Goal: Information Seeking & Learning: Learn about a topic

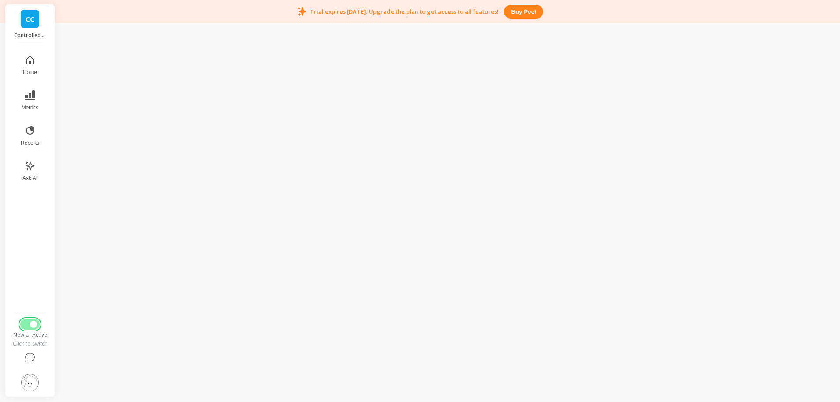
click at [34, 329] on button "Switch to Legacy UI" at bounding box center [29, 324] width 19 height 11
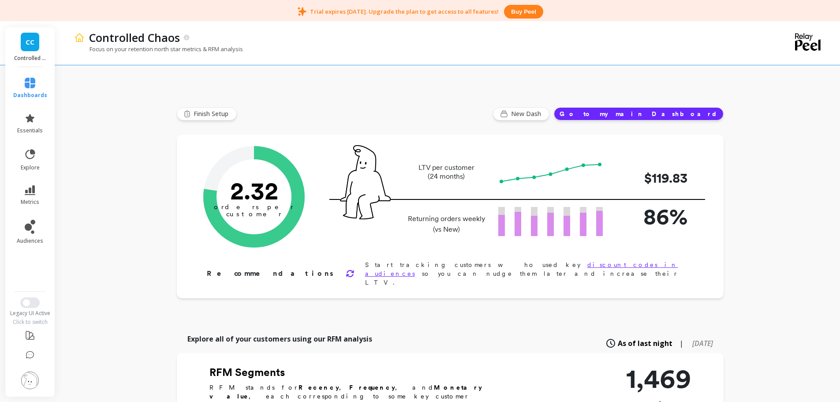
click at [31, 35] on link "CC" at bounding box center [30, 42] width 19 height 19
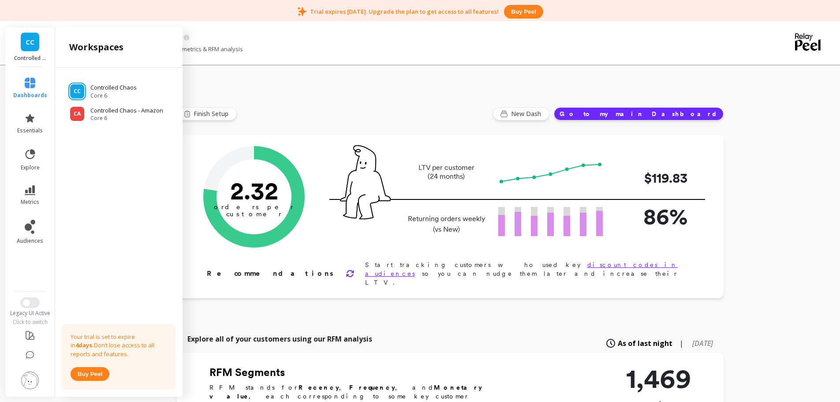
click at [304, 34] on div "Controlled Chaos" at bounding box center [418, 37] width 666 height 15
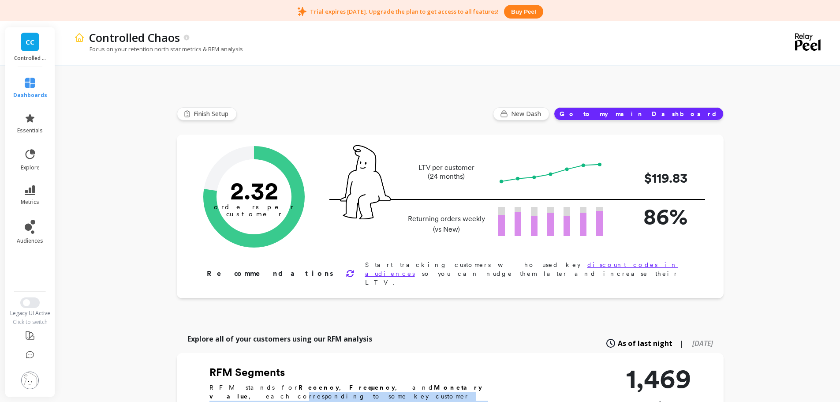
drag, startPoint x: 395, startPoint y: 372, endPoint x: 478, endPoint y: 388, distance: 84.1
drag, startPoint x: 483, startPoint y: 388, endPoint x: 352, endPoint y: 374, distance: 132.6
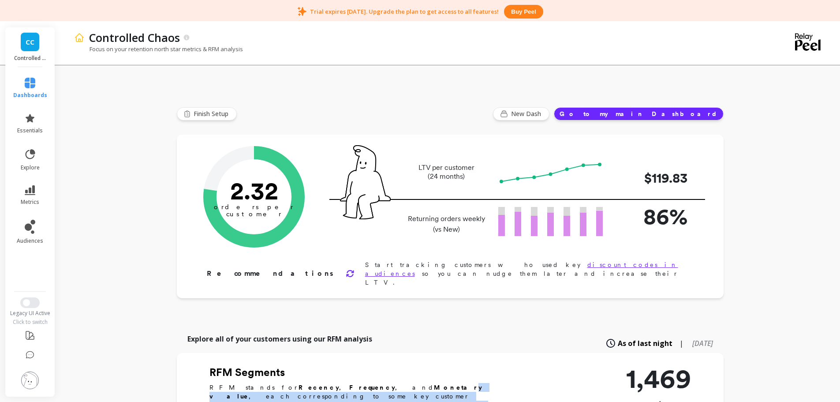
click at [352, 384] on b "Monetary value" at bounding box center [346, 392] width 273 height 16
click at [33, 49] on link "CC" at bounding box center [30, 42] width 19 height 19
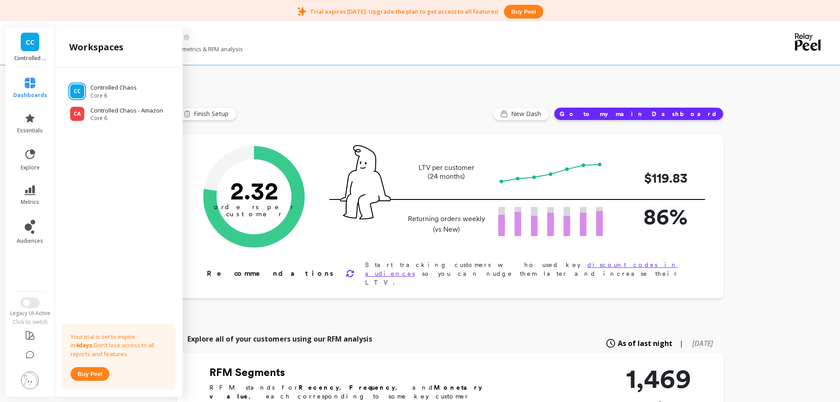
click at [381, 48] on div "Focus on your retention north star metrics & RFM analysis" at bounding box center [412, 53] width 676 height 17
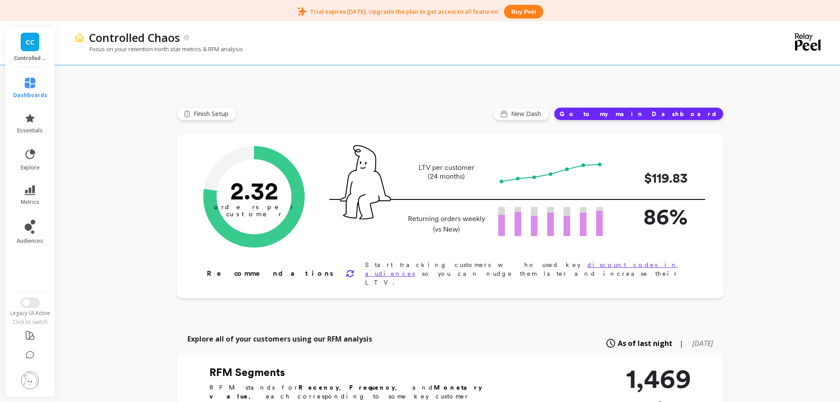
click at [31, 382] on img at bounding box center [30, 380] width 18 height 18
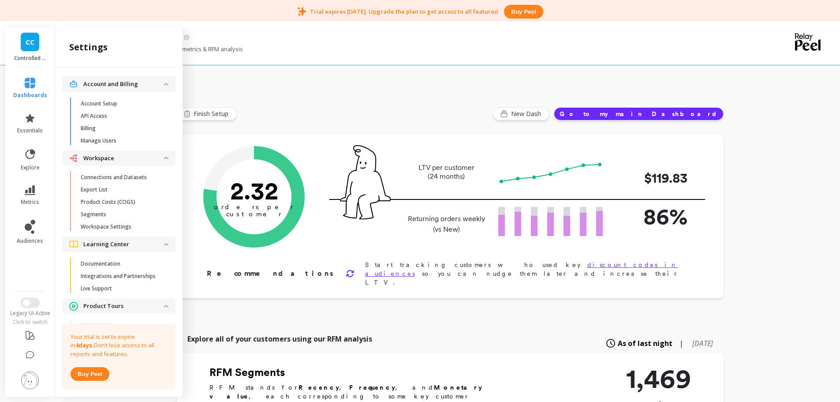
click at [120, 169] on li "Workspace Connections and Datasets Export List Product Costs (COGS) Segments Wo…" at bounding box center [118, 193] width 113 height 86
click at [121, 176] on p "Connections and Datasets" at bounding box center [114, 177] width 66 height 7
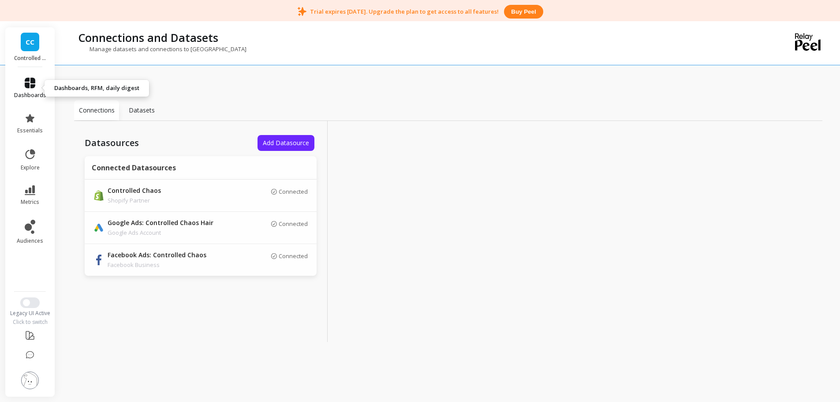
click at [37, 92] on span "dashboards" at bounding box center [30, 95] width 32 height 7
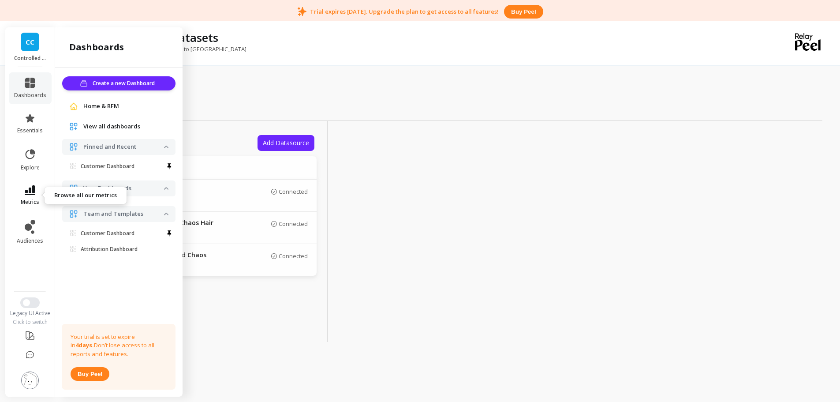
click at [37, 190] on link "metrics" at bounding box center [30, 195] width 32 height 20
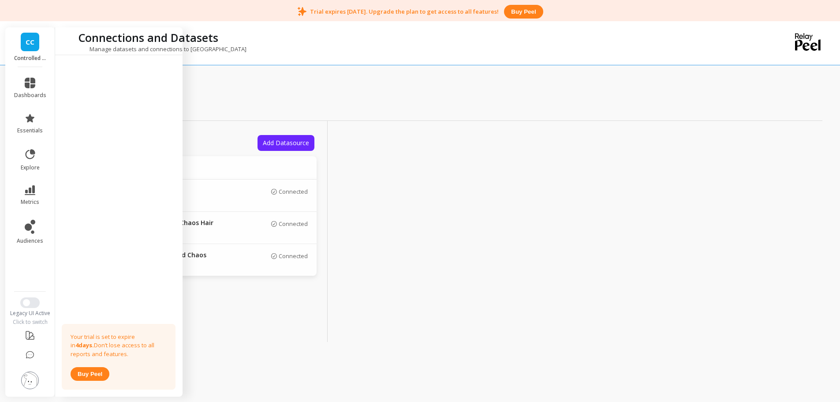
click at [221, 90] on div "Connections Datasets Datasources Add Datasource Connected Datasources Controlle…" at bounding box center [448, 221] width 749 height 382
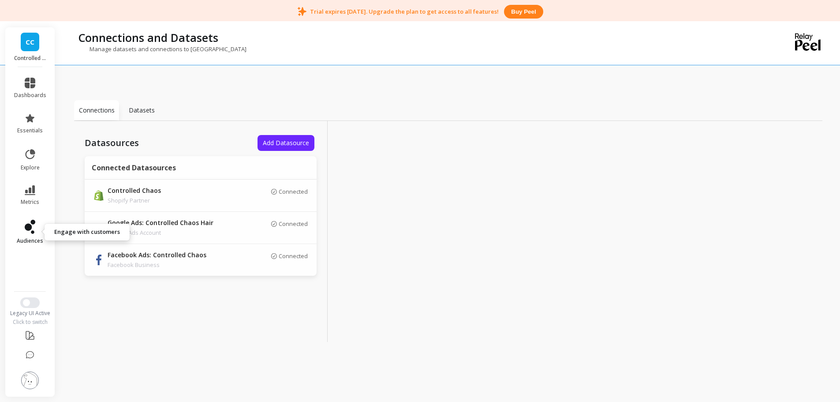
click at [36, 222] on link "audiences" at bounding box center [30, 232] width 32 height 25
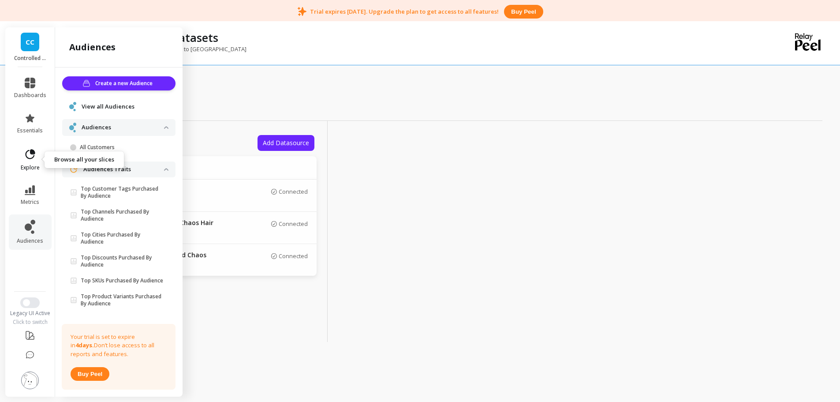
click at [28, 152] on icon at bounding box center [30, 154] width 12 height 12
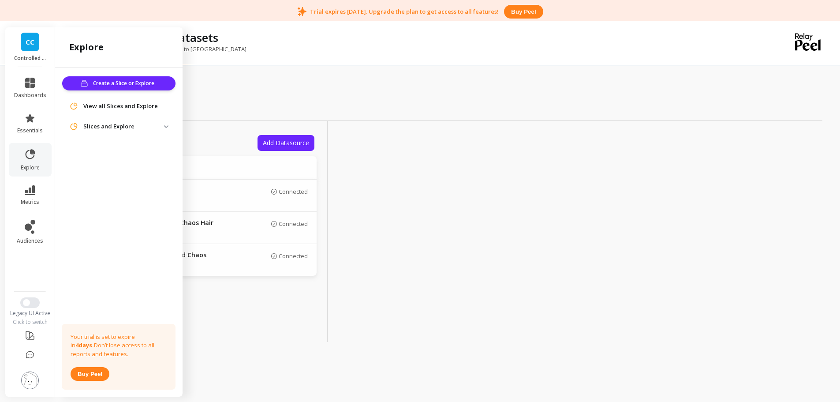
click at [32, 181] on li "metrics" at bounding box center [30, 195] width 43 height 31
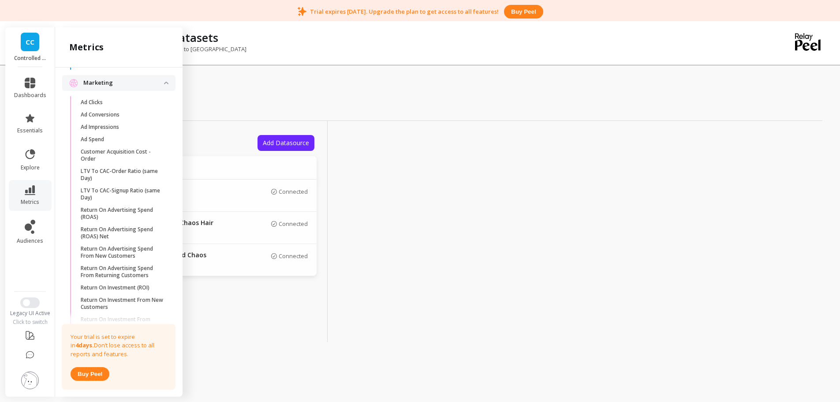
scroll to position [775, 0]
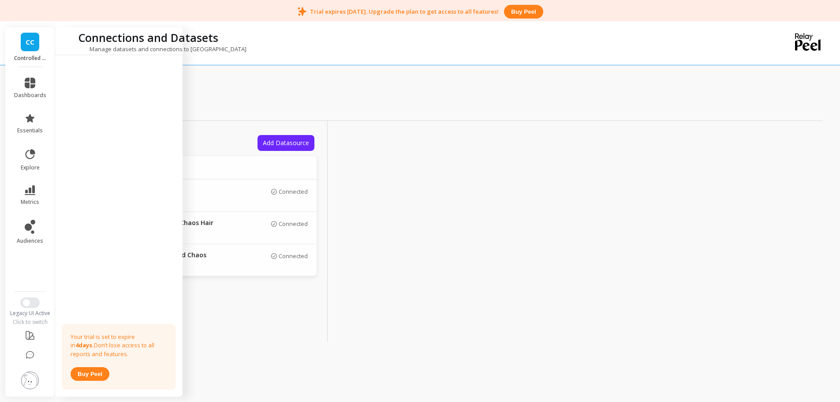
click at [362, 196] on div at bounding box center [455, 231] width 254 height 221
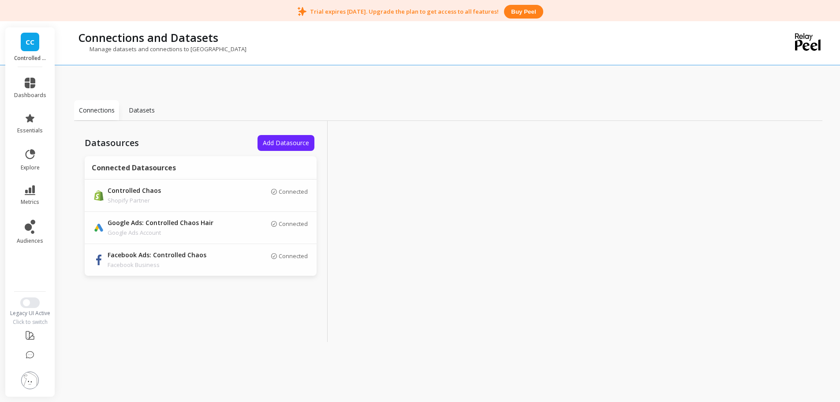
click at [27, 380] on img at bounding box center [30, 380] width 18 height 18
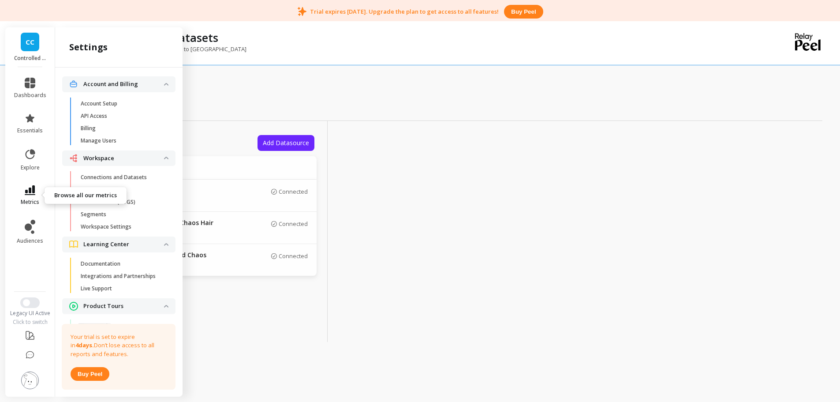
click at [32, 191] on icon at bounding box center [30, 190] width 11 height 10
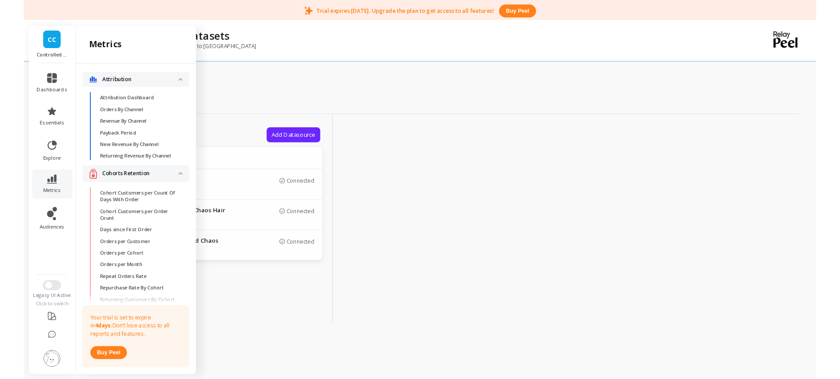
scroll to position [775, 0]
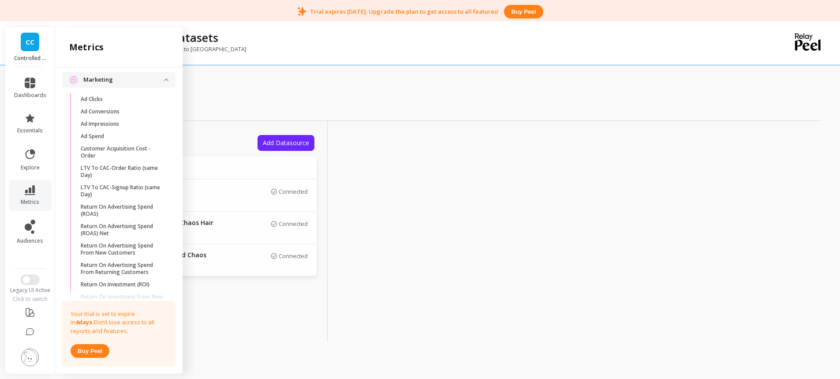
click at [357, 86] on div "Connections Datasets Datasources Add Datasource Connected Datasources Controlle…" at bounding box center [448, 209] width 749 height 359
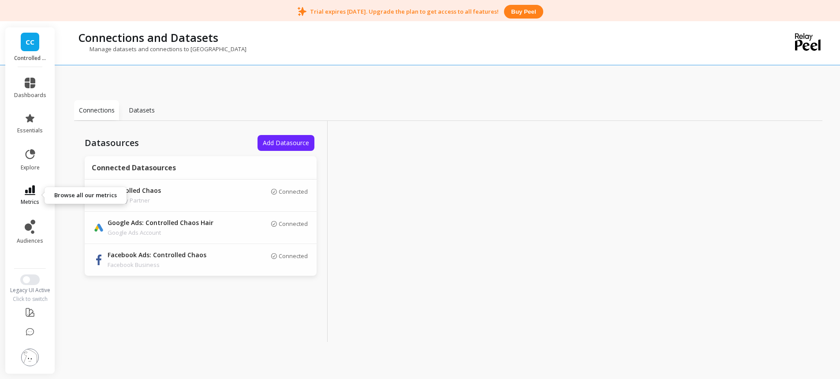
click at [31, 191] on icon at bounding box center [30, 190] width 11 height 10
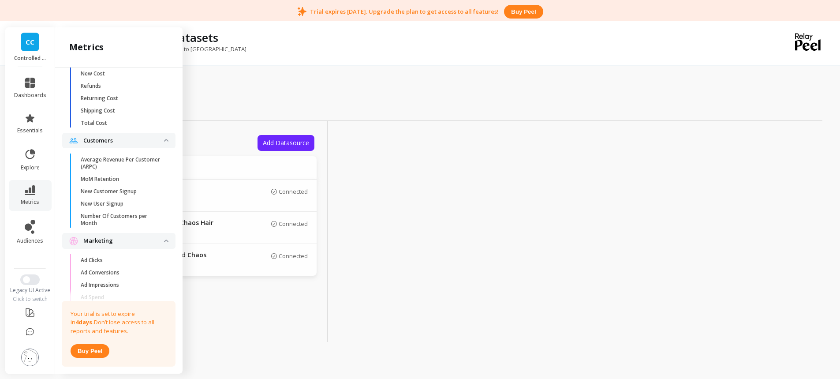
scroll to position [611, 0]
click at [416, 152] on div at bounding box center [455, 231] width 254 height 221
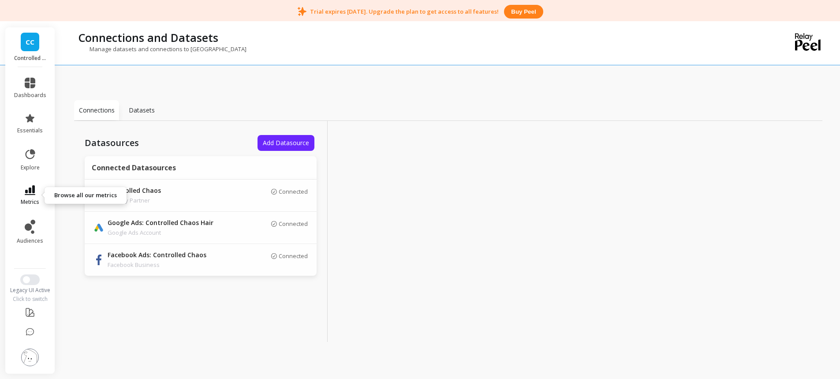
click at [31, 196] on link "metrics" at bounding box center [30, 195] width 32 height 20
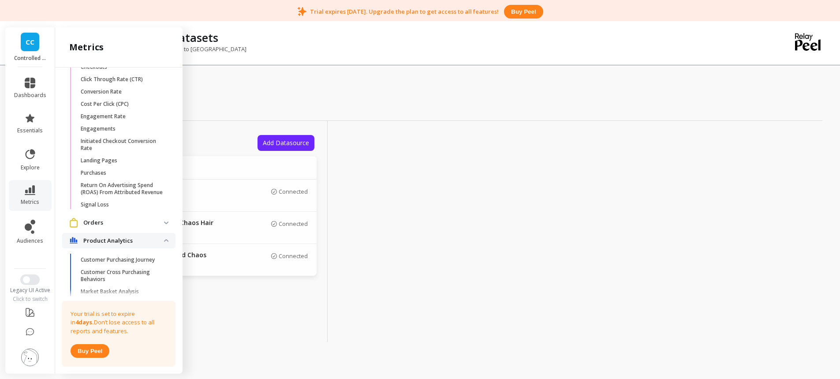
scroll to position [1267, 0]
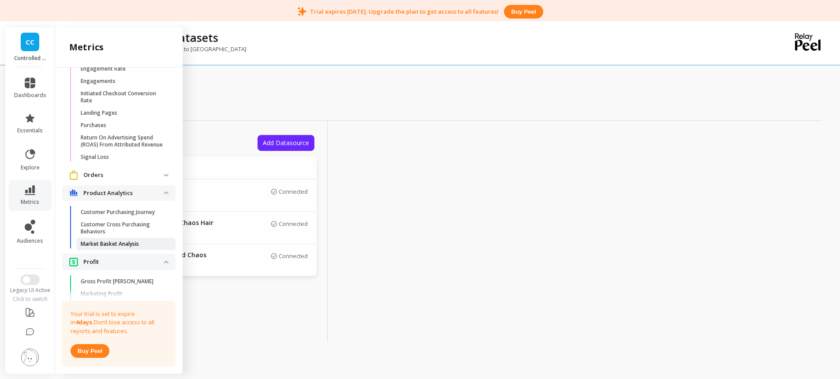
click at [114, 247] on p "Market Basket Analysis" at bounding box center [110, 243] width 58 height 7
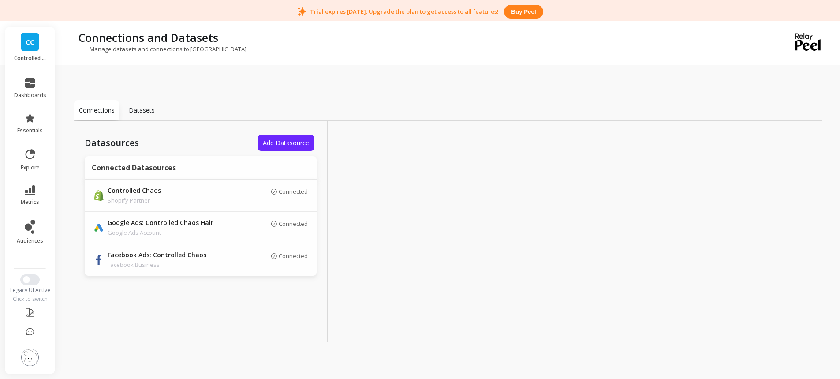
scroll to position [0, 0]
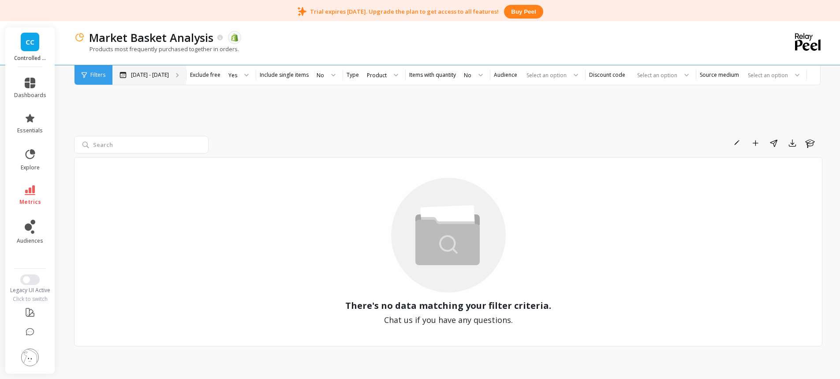
click at [150, 78] on p "Apr 13 - Oct 13" at bounding box center [150, 74] width 38 height 7
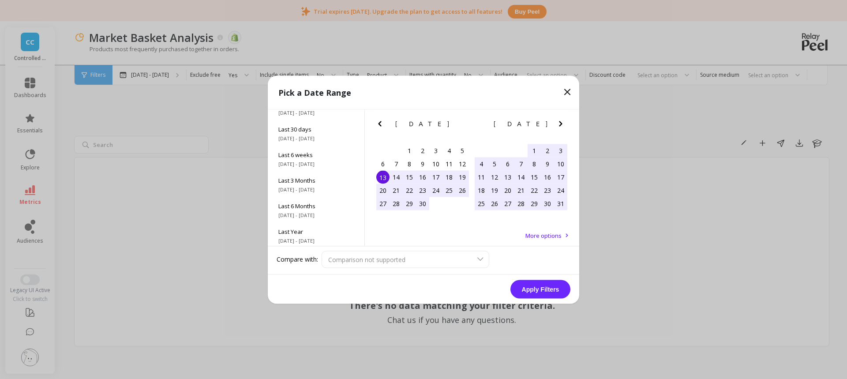
scroll to position [120, 0]
click at [313, 232] on span "All Data" at bounding box center [315, 229] width 75 height 8
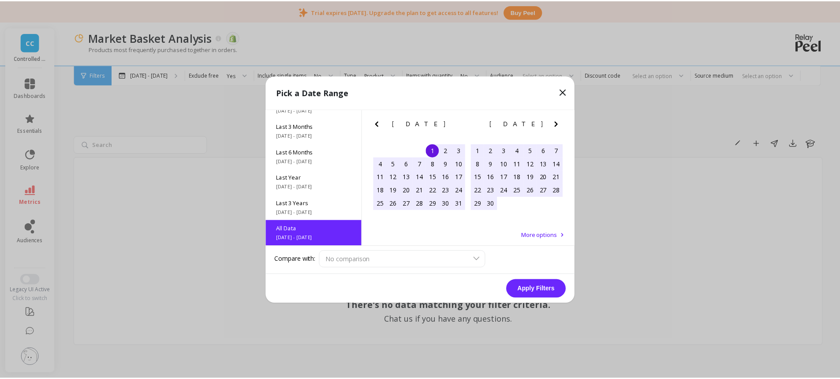
scroll to position [0, 0]
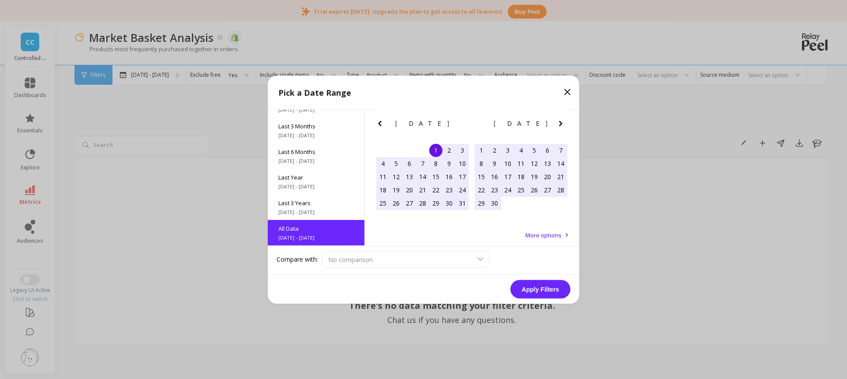
click at [530, 290] on button "Apply Filters" at bounding box center [540, 289] width 60 height 19
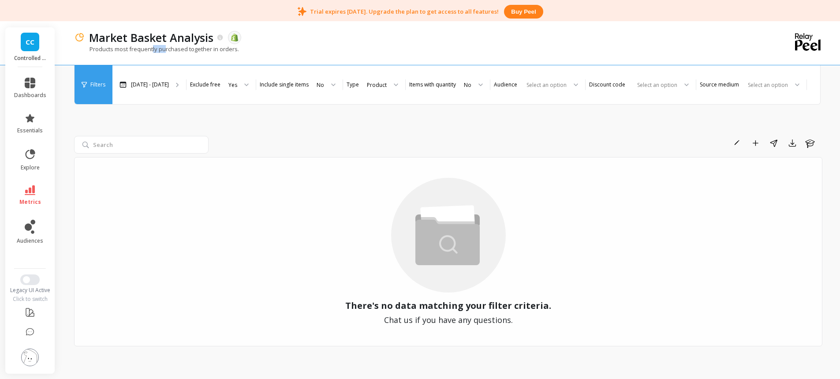
drag, startPoint x: 152, startPoint y: 53, endPoint x: 165, endPoint y: 51, distance: 13.3
click at [165, 51] on div "Products most frequently purchased together in orders." at bounding box center [412, 53] width 676 height 17
click at [165, 51] on p "Products most frequently purchased together in orders." at bounding box center [156, 49] width 165 height 8
click at [33, 188] on icon at bounding box center [30, 190] width 11 height 10
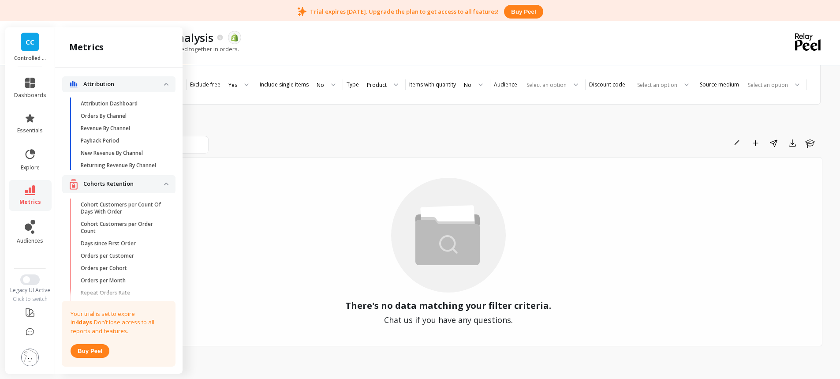
scroll to position [1267, 0]
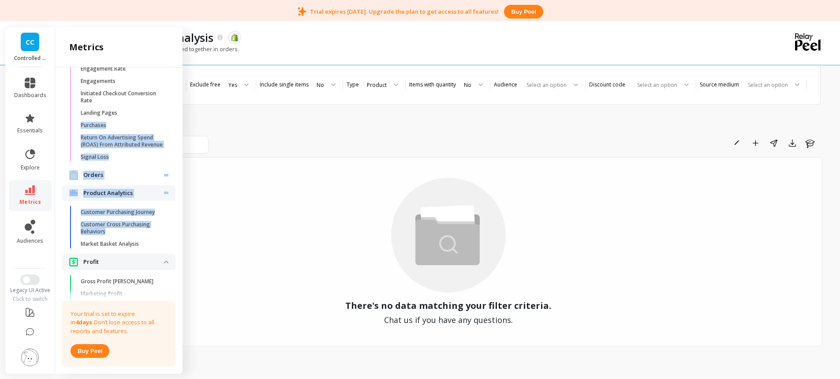
drag, startPoint x: 175, startPoint y: 245, endPoint x: 182, endPoint y: 181, distance: 63.9
click at [164, 130] on div "Attribution Attribution Dashboard Orders By Channel Revenue By Channel Payback …" at bounding box center [118, 218] width 127 height 303
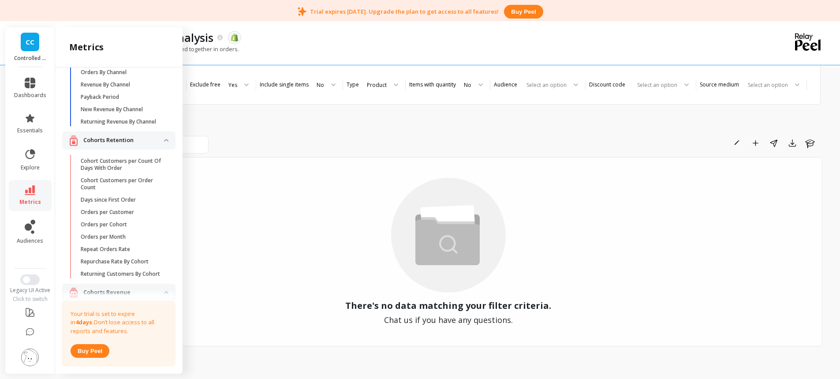
scroll to position [0, 0]
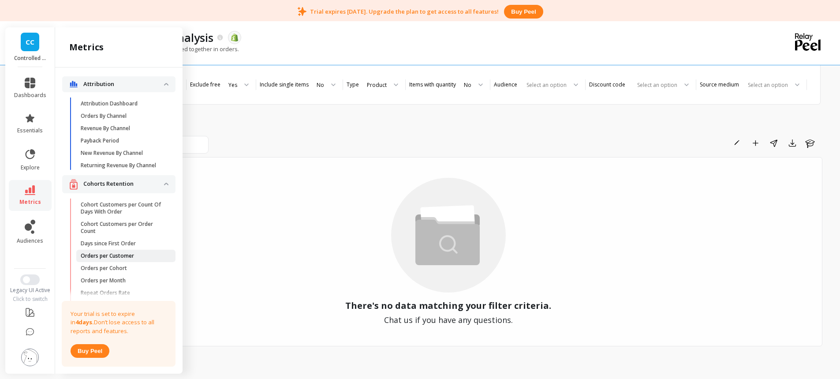
click at [114, 259] on p "Orders per Customer" at bounding box center [107, 255] width 53 height 7
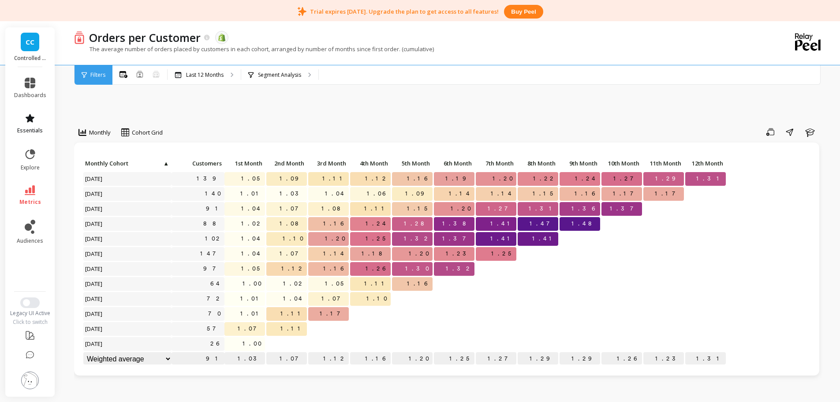
click at [35, 129] on span "essentials" at bounding box center [30, 130] width 26 height 7
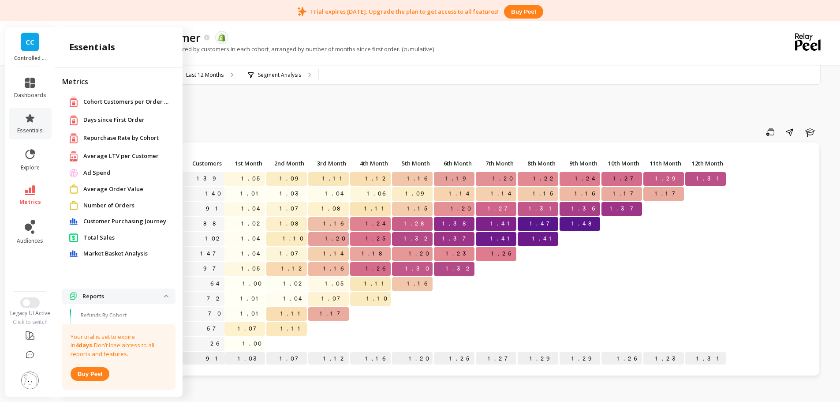
drag, startPoint x: 119, startPoint y: 187, endPoint x: 547, endPoint y: 143, distance: 430.1
click at [119, 187] on span "Average Order Value" at bounding box center [113, 189] width 60 height 9
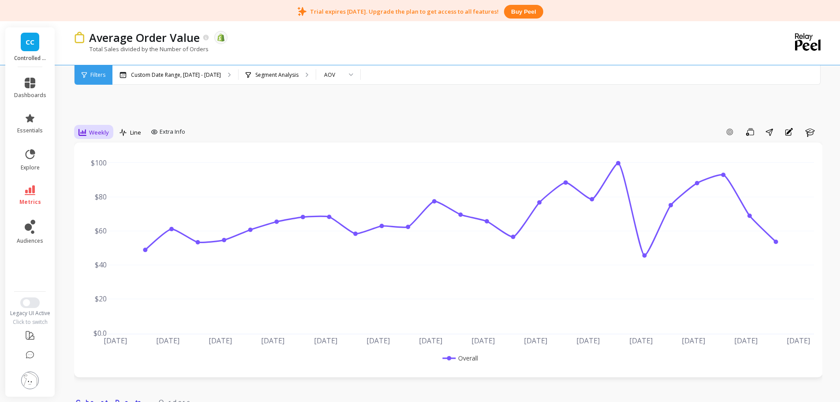
click at [92, 128] on span "Weekly" at bounding box center [99, 132] width 20 height 8
click at [120, 204] on div "Monthly" at bounding box center [107, 202] width 50 height 8
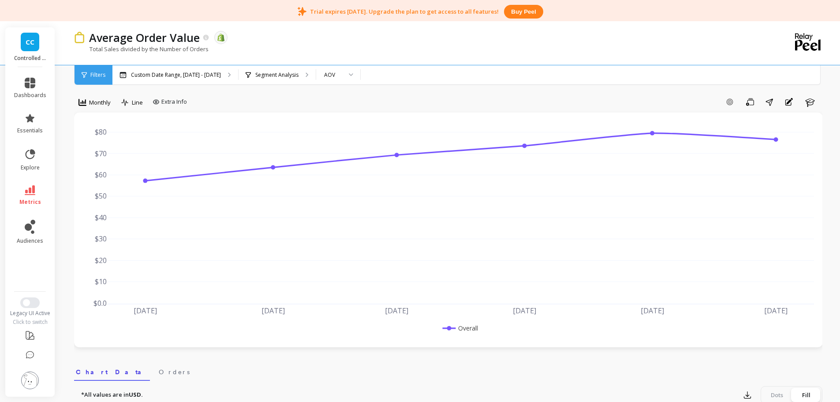
scroll to position [44, 0]
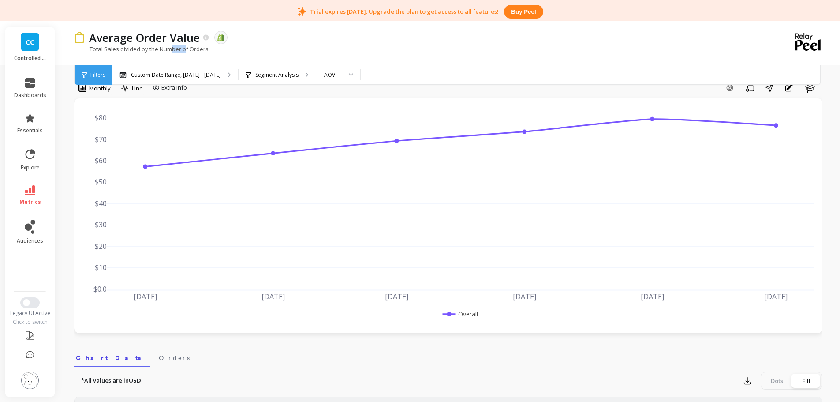
drag, startPoint x: 172, startPoint y: 49, endPoint x: 187, endPoint y: 48, distance: 14.7
click at [187, 48] on p "Total Sales divided by the Number of Orders" at bounding box center [141, 49] width 135 height 8
drag, startPoint x: 196, startPoint y: 52, endPoint x: 119, endPoint y: 49, distance: 76.8
click at [119, 49] on p "Total Sales divided by the Number of Orders" at bounding box center [141, 49] width 135 height 8
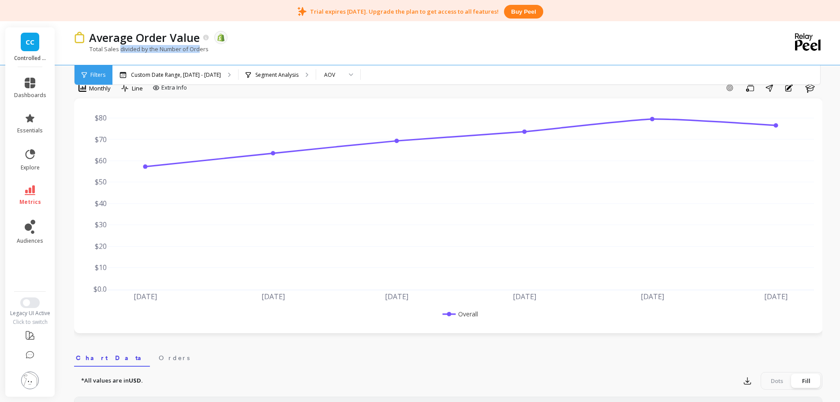
click at [119, 49] on p "Total Sales divided by the Number of Orders" at bounding box center [141, 49] width 135 height 8
click at [195, 48] on p "Total Sales divided by the Number of Orders" at bounding box center [141, 49] width 135 height 8
drag, startPoint x: 201, startPoint y: 48, endPoint x: 167, endPoint y: 50, distance: 33.6
click at [167, 50] on p "Total Sales divided by the Number of Orders" at bounding box center [141, 49] width 135 height 8
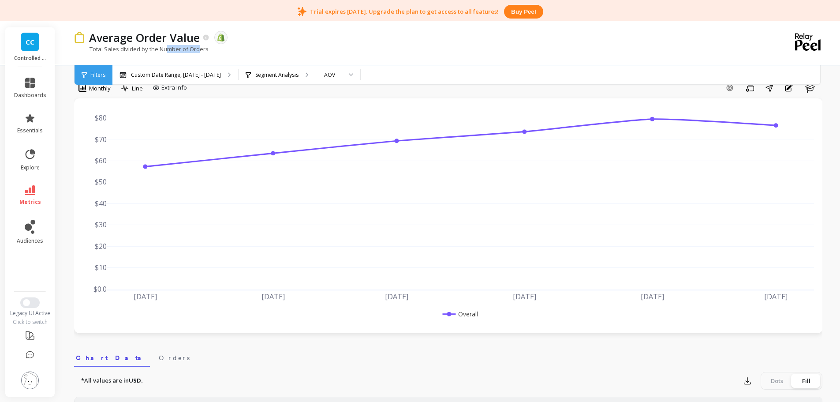
click at [166, 51] on p "Total Sales divided by the Number of Orders" at bounding box center [141, 49] width 135 height 8
click at [27, 195] on link "metrics" at bounding box center [30, 195] width 32 height 20
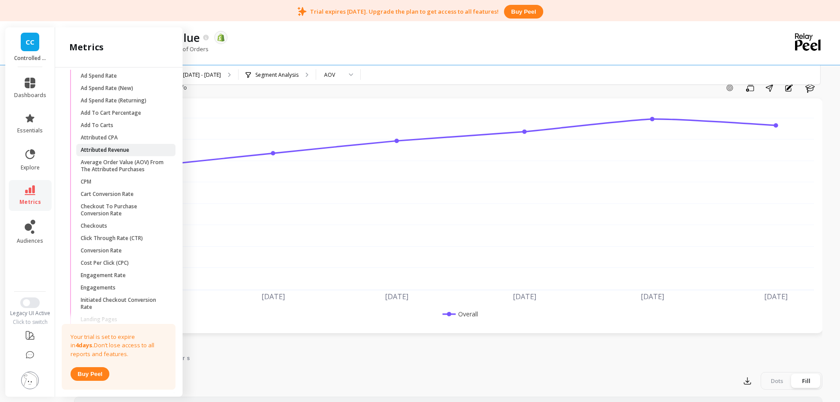
scroll to position [1045, 0]
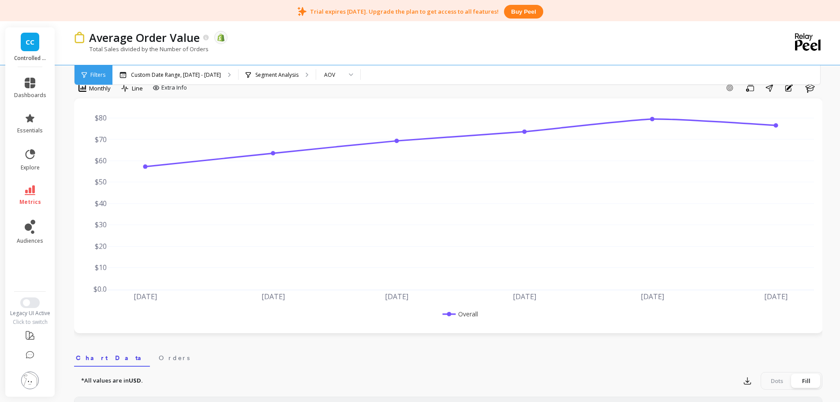
click at [426, 52] on div "Total Sales divided by the Number of Orders" at bounding box center [412, 53] width 676 height 17
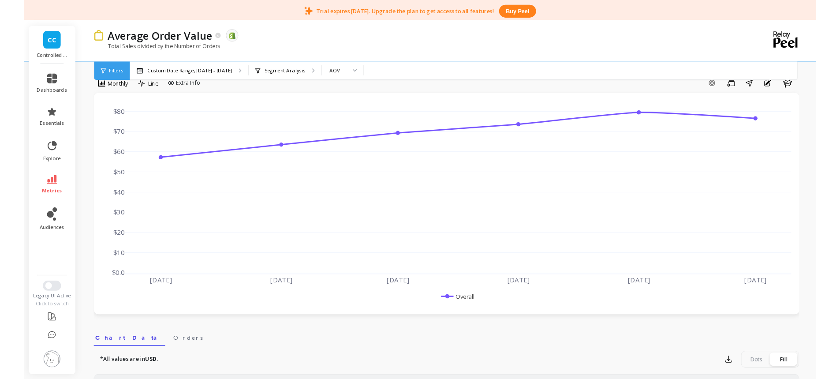
scroll to position [0, 0]
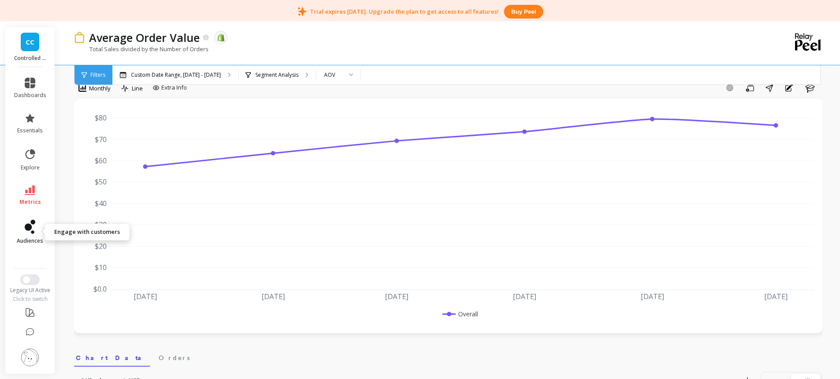
click at [30, 226] on icon at bounding box center [28, 227] width 7 height 7
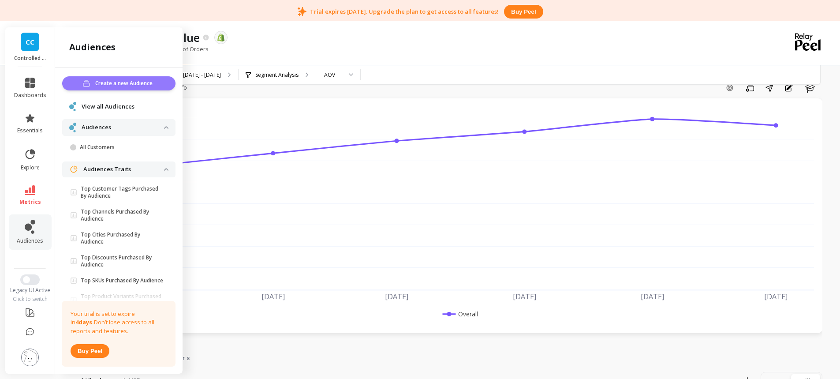
click at [113, 82] on span "Create a new Audience" at bounding box center [125, 83] width 60 height 9
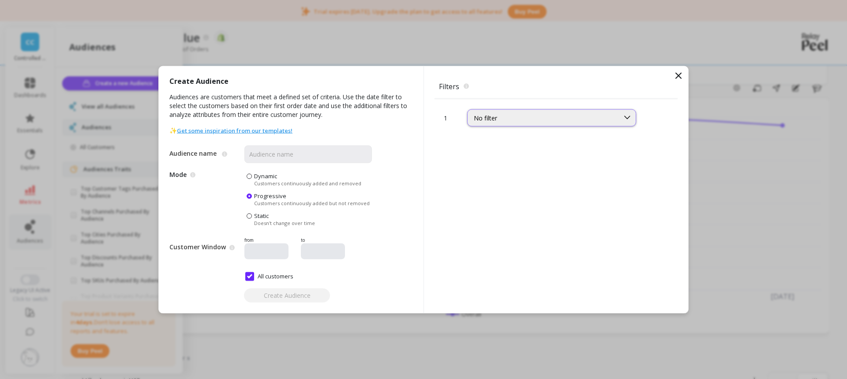
click at [484, 121] on div "No filter" at bounding box center [543, 117] width 139 height 8
click at [677, 75] on icon at bounding box center [678, 75] width 11 height 11
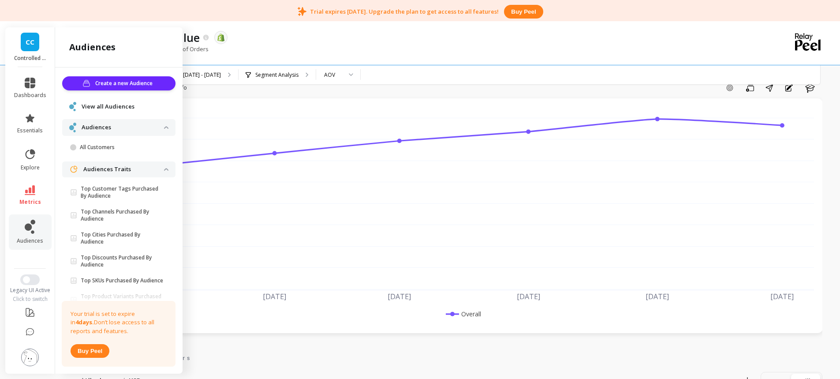
click at [565, 45] on div "Total Sales divided by the Number of Orders" at bounding box center [412, 53] width 676 height 17
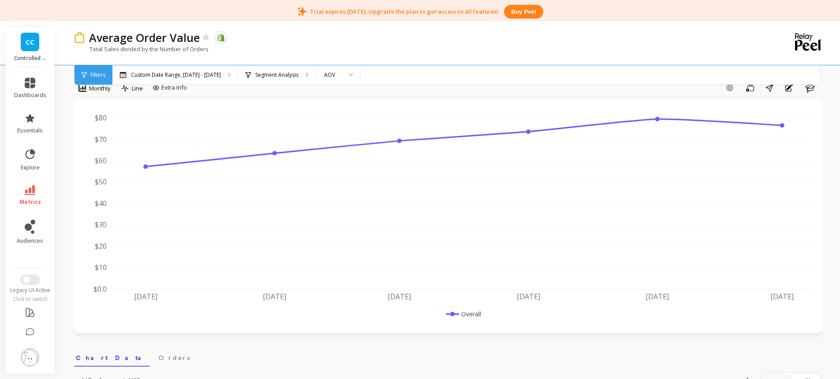
click at [437, 37] on div "Average Order Value The data you are viewing comes from: Shopify" at bounding box center [418, 37] width 666 height 15
click at [433, 40] on div "Average Order Value The data you are viewing comes from: Shopify" at bounding box center [418, 37] width 666 height 15
click at [28, 364] on img at bounding box center [30, 357] width 18 height 18
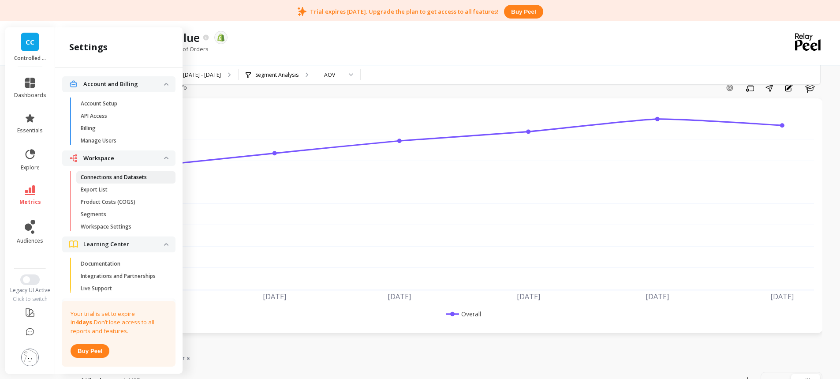
click at [115, 179] on p "Connections and Datasets" at bounding box center [114, 177] width 66 height 7
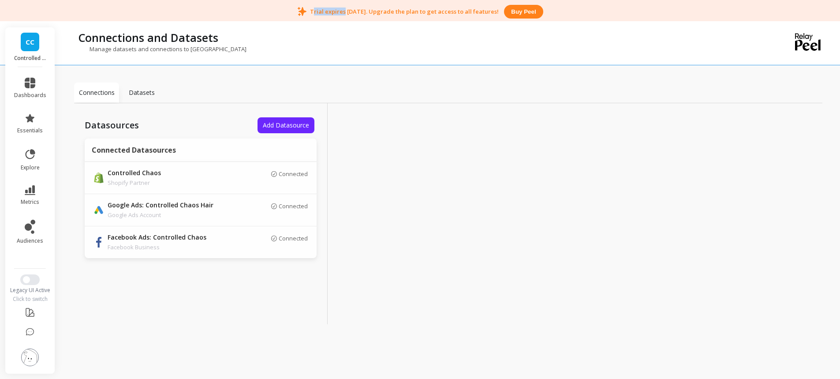
scroll to position [15, 0]
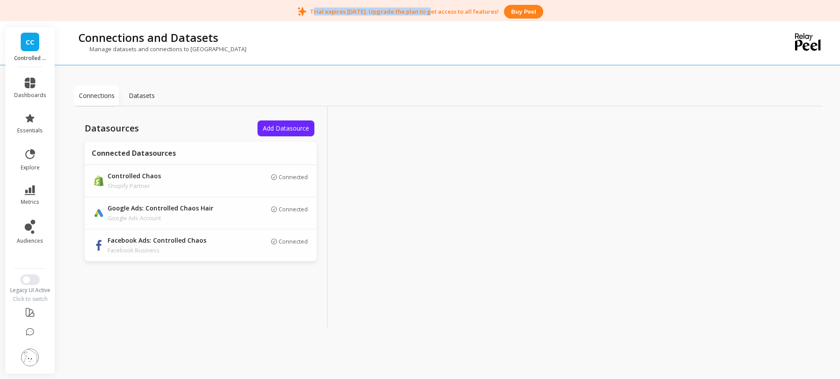
drag, startPoint x: 314, startPoint y: 11, endPoint x: 426, endPoint y: 11, distance: 111.6
click at [426, 11] on p "Trial expires in 4 days. Upgrade the plan to get access to all features!" at bounding box center [404, 11] width 189 height 8
click at [427, 11] on p "Trial expires in 4 days. Upgrade the plan to get access to all features!" at bounding box center [404, 11] width 189 height 8
drag, startPoint x: 352, startPoint y: 11, endPoint x: 372, endPoint y: 11, distance: 19.9
click at [372, 11] on p "Trial expires in 4 days. Upgrade the plan to get access to all features!" at bounding box center [404, 11] width 189 height 8
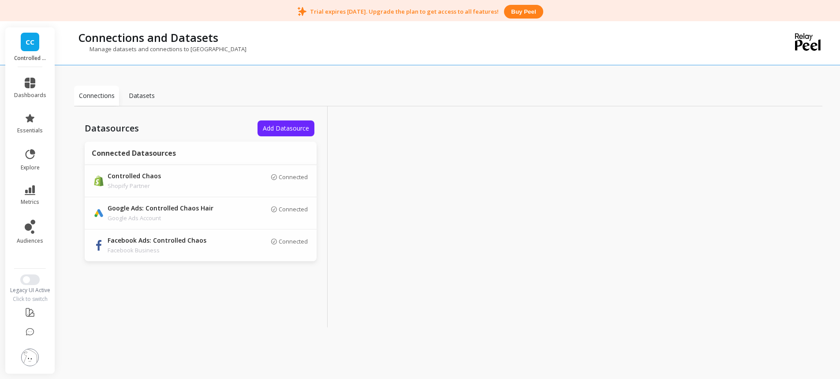
click at [372, 11] on p "Trial expires in 4 days. Upgrade the plan to get access to all features!" at bounding box center [404, 11] width 189 height 8
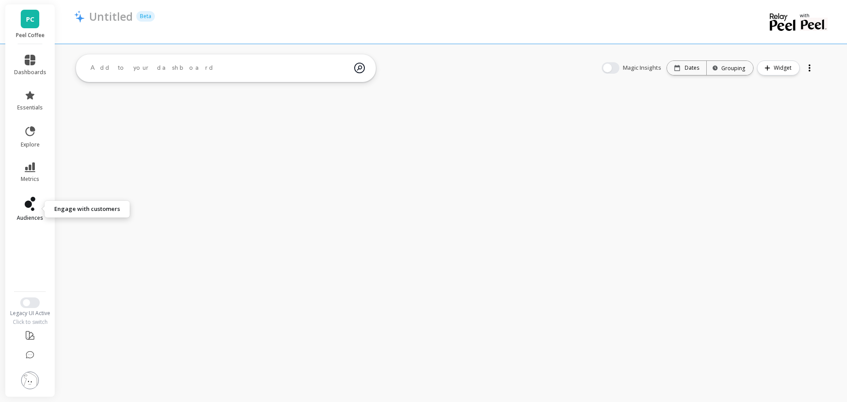
click at [29, 210] on icon at bounding box center [30, 204] width 11 height 14
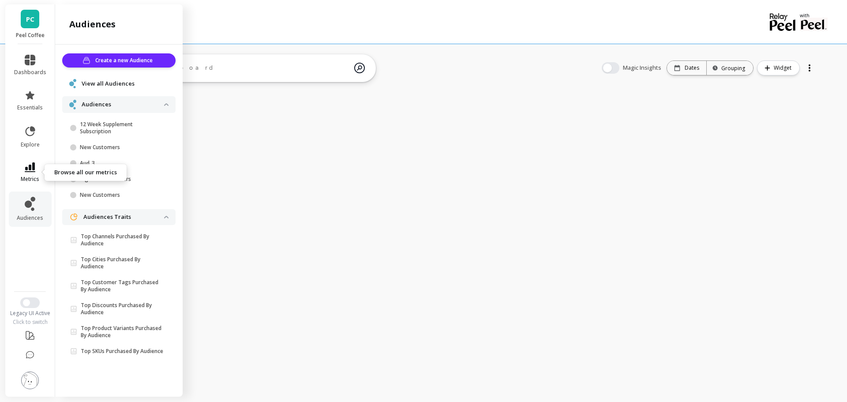
click at [32, 182] on span "metrics" at bounding box center [30, 179] width 19 height 7
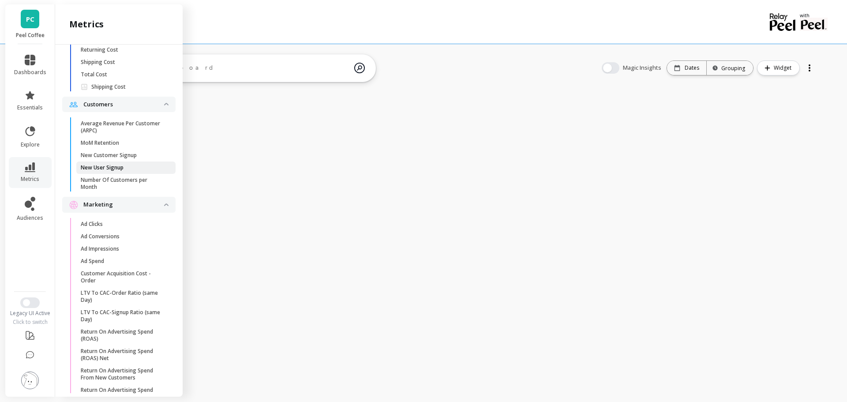
scroll to position [1447, 0]
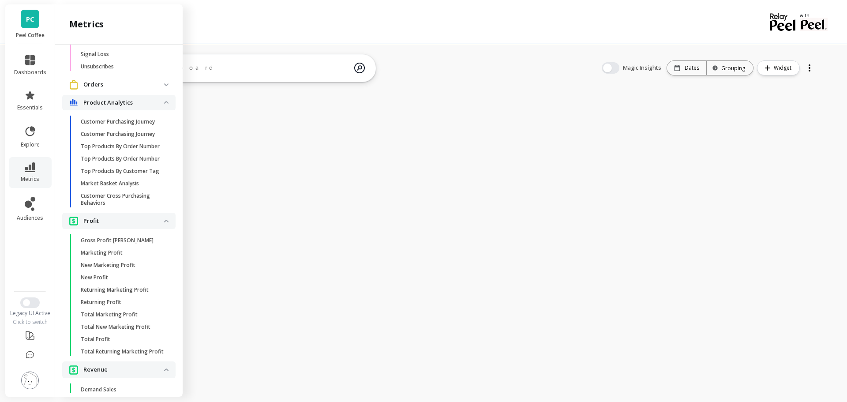
click at [127, 187] on p "Market Basket Analysis" at bounding box center [110, 183] width 58 height 7
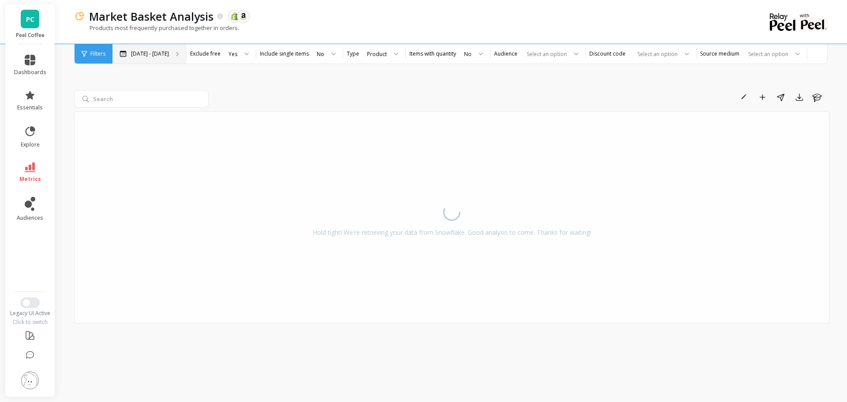
click at [151, 54] on p "Apr 13 - Oct 13" at bounding box center [150, 53] width 38 height 7
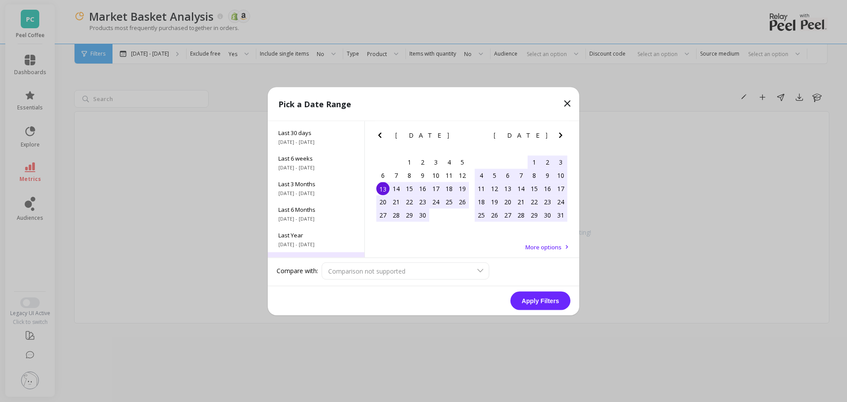
scroll to position [120, 0]
click at [325, 246] on span "10/1/2015 - 10/13/2025" at bounding box center [315, 249] width 75 height 7
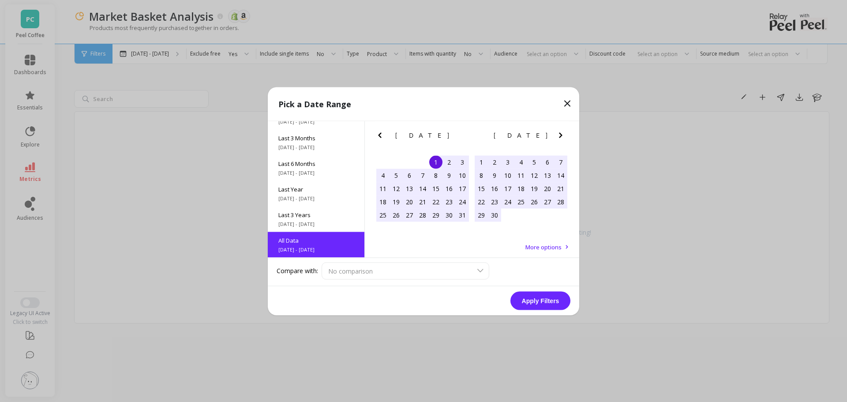
scroll to position [0, 0]
drag, startPoint x: 561, startPoint y: 302, endPoint x: 532, endPoint y: 263, distance: 48.5
click at [561, 302] on button "Apply Filters" at bounding box center [540, 300] width 60 height 19
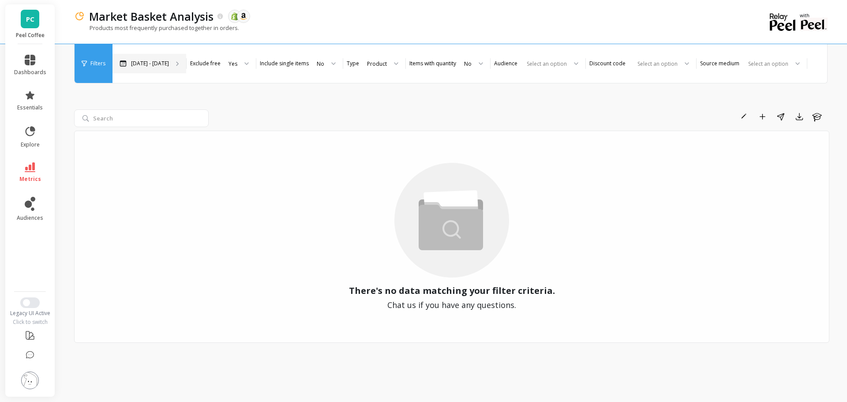
click at [169, 60] on p "Oct 1, 2015 - Oct 13, 2025" at bounding box center [150, 63] width 38 height 7
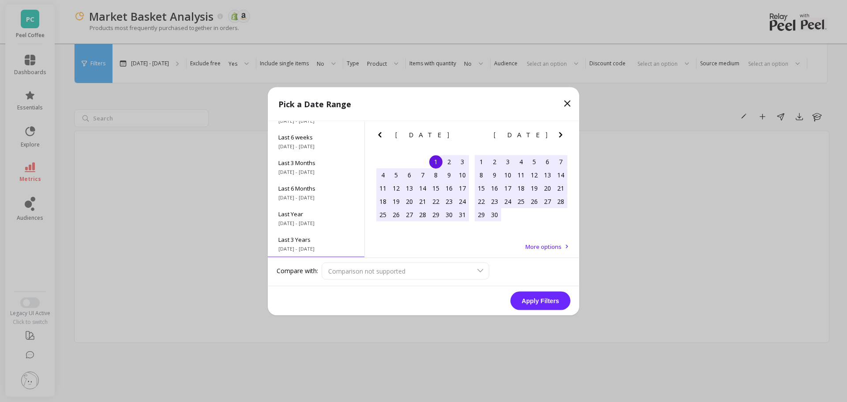
scroll to position [120, 0]
click at [522, 300] on button "Apply Filters" at bounding box center [540, 300] width 60 height 19
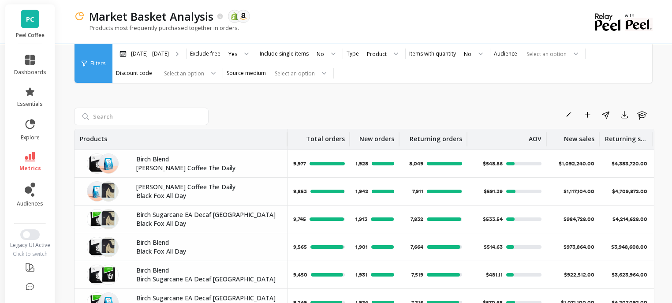
scroll to position [0, 0]
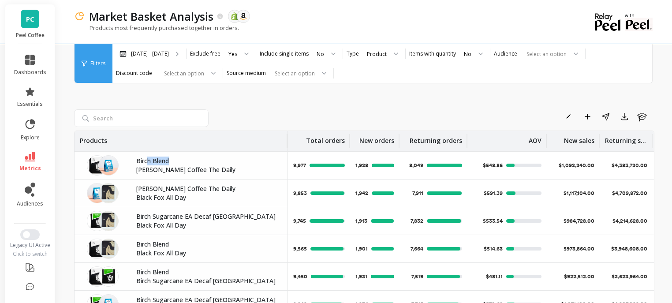
drag, startPoint x: 148, startPoint y: 161, endPoint x: 178, endPoint y: 165, distance: 30.4
click at [172, 161] on p "Birch Blend" at bounding box center [206, 161] width 141 height 9
click at [187, 172] on p "[PERSON_NAME] Coffee The Daily" at bounding box center [206, 169] width 141 height 9
drag, startPoint x: 147, startPoint y: 171, endPoint x: 194, endPoint y: 172, distance: 47.2
click at [194, 172] on p "[PERSON_NAME] Coffee The Daily" at bounding box center [206, 169] width 141 height 9
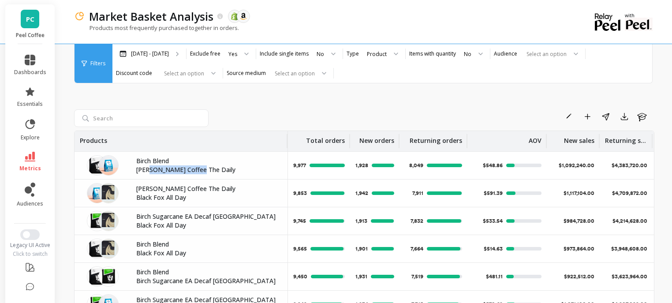
click at [198, 172] on p "[PERSON_NAME] Coffee The Daily" at bounding box center [206, 169] width 141 height 9
drag, startPoint x: 194, startPoint y: 172, endPoint x: 139, endPoint y: 160, distance: 55.5
click at [139, 160] on div "Birch Blend Joe Coffee The Daily" at bounding box center [209, 166] width 157 height 18
click at [139, 160] on p "Birch Blend" at bounding box center [206, 161] width 141 height 9
drag, startPoint x: 618, startPoint y: 154, endPoint x: 648, endPoint y: 154, distance: 30.4
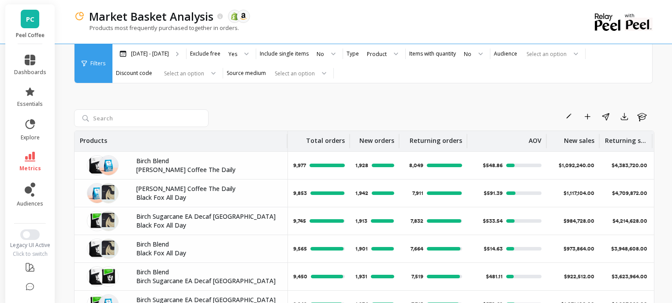
scroll to position [35, 0]
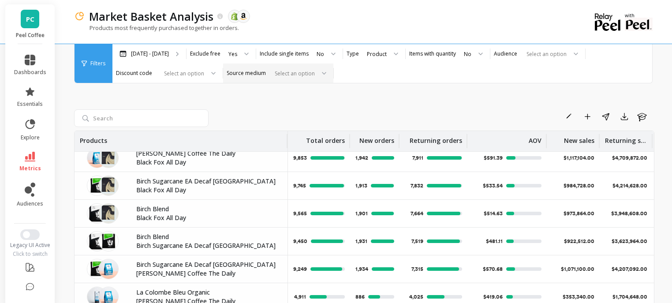
click at [313, 74] on div at bounding box center [293, 73] width 44 height 8
click at [397, 91] on div "Rename Add to Dashboard Share Export Learn Products Total orders New orders Ret…" at bounding box center [364, 232] width 580 height 373
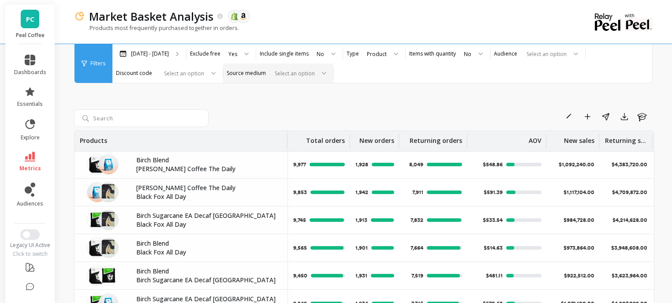
scroll to position [0, 0]
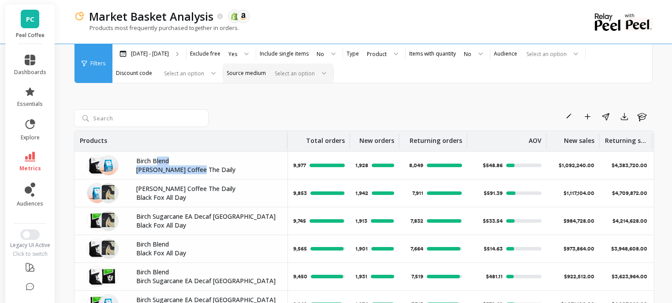
drag, startPoint x: 157, startPoint y: 163, endPoint x: 211, endPoint y: 175, distance: 55.2
click at [211, 175] on div "Birch Blend Joe Coffee The Daily" at bounding box center [181, 165] width 213 height 27
drag, startPoint x: 199, startPoint y: 170, endPoint x: 136, endPoint y: 162, distance: 63.6
click at [136, 162] on div "Birch Blend Joe Coffee The Daily" at bounding box center [209, 166] width 157 height 18
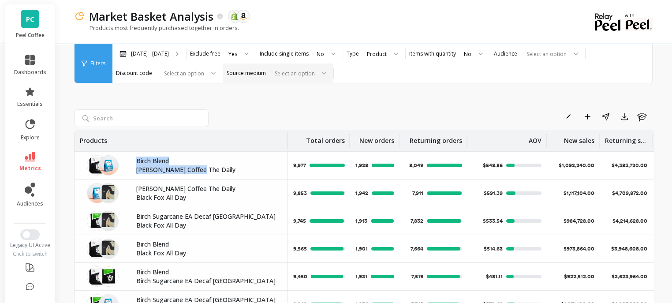
click at [136, 162] on p "Birch Blend" at bounding box center [206, 161] width 141 height 9
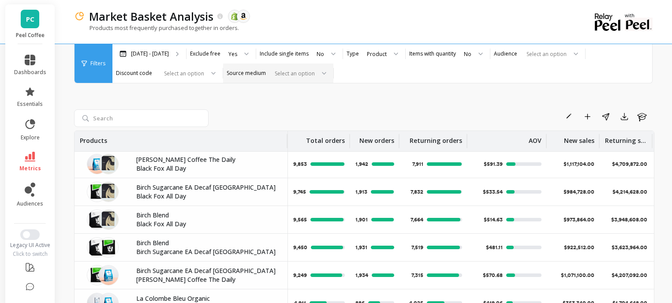
scroll to position [35, 0]
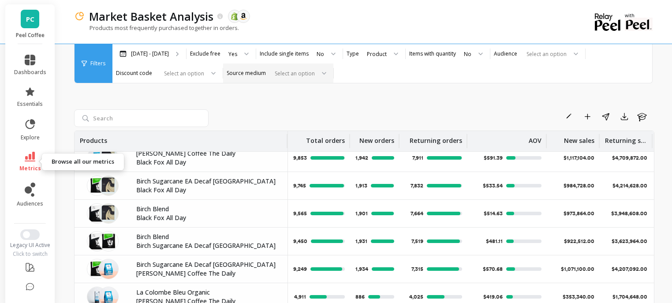
click at [32, 161] on icon at bounding box center [30, 157] width 11 height 10
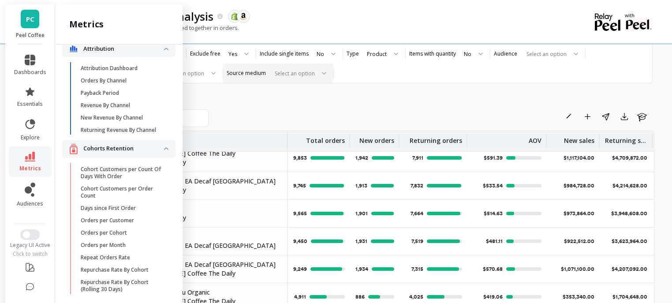
scroll to position [1406, 0]
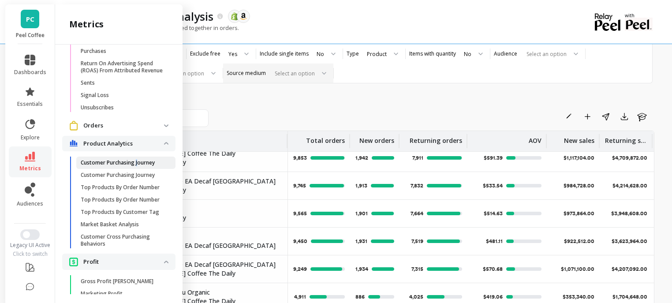
click at [138, 166] on p "Customer Purchasing Journey" at bounding box center [118, 162] width 74 height 7
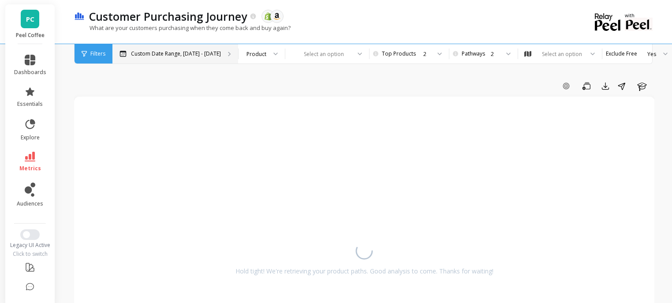
click at [169, 58] on div "Custom Date Range, [DATE] - [DATE]" at bounding box center [175, 53] width 126 height 19
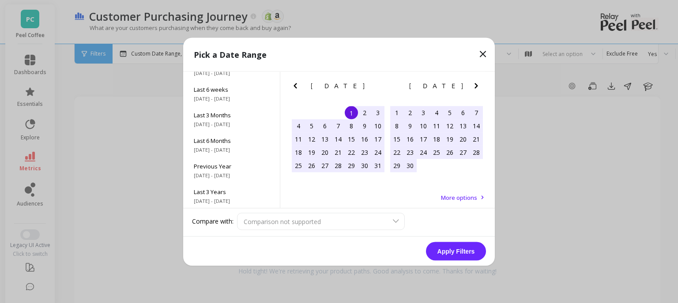
scroll to position [120, 0]
click at [230, 191] on span "All Data" at bounding box center [231, 191] width 75 height 8
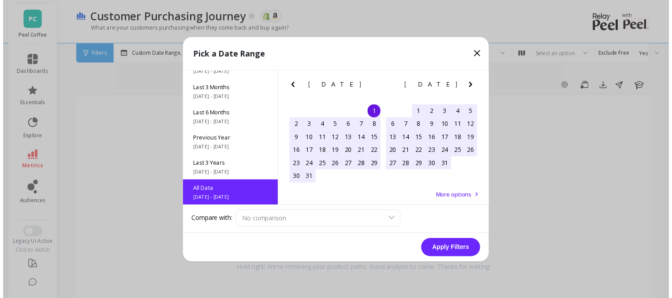
scroll to position [0, 0]
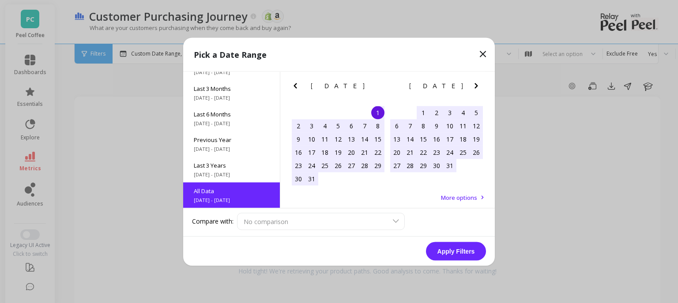
click at [429, 249] on button "Apply Filters" at bounding box center [456, 251] width 60 height 19
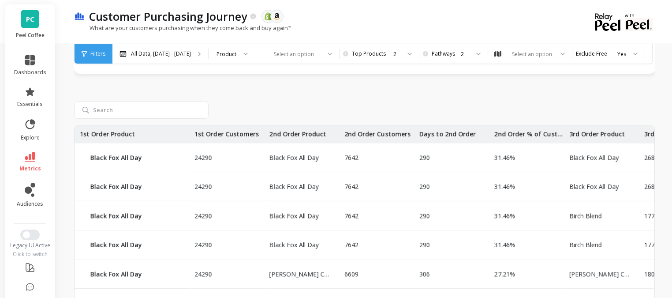
scroll to position [401, 0]
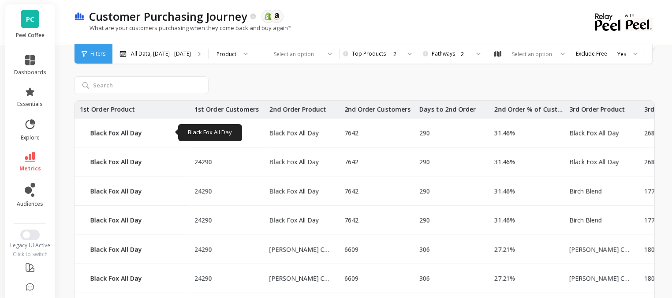
click at [128, 131] on p "Black Fox All Day" at bounding box center [134, 132] width 88 height 9
click at [127, 131] on p "Black Fox All Day" at bounding box center [134, 132] width 88 height 9
click at [174, 142] on div "Black Fox All Day" at bounding box center [132, 133] width 115 height 28
drag, startPoint x: 658, startPoint y: 92, endPoint x: 660, endPoint y: 101, distance: 8.8
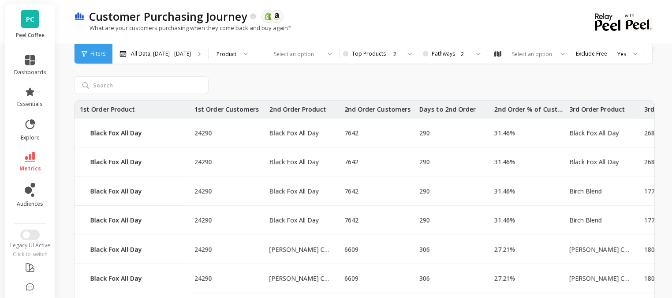
scroll to position [402, 0]
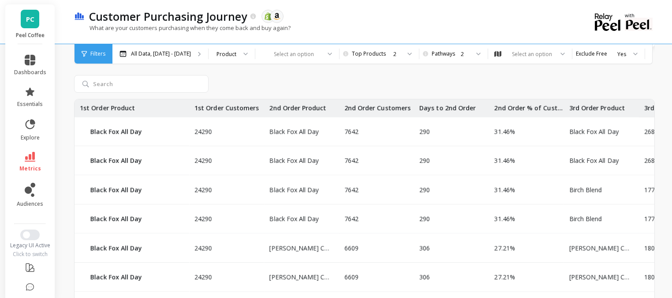
drag, startPoint x: 271, startPoint y: 132, endPoint x: 321, endPoint y: 131, distance: 49.9
click at [321, 131] on p "Black Fox All Day" at bounding box center [297, 131] width 66 height 9
drag, startPoint x: 346, startPoint y: 129, endPoint x: 360, endPoint y: 129, distance: 14.1
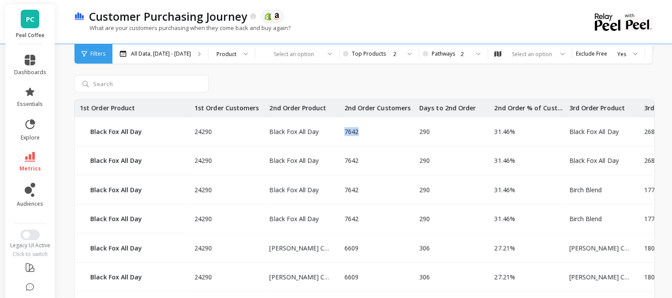
click at [360, 129] on div "7642" at bounding box center [376, 131] width 75 height 29
drag, startPoint x: 420, startPoint y: 129, endPoint x: 433, endPoint y: 129, distance: 13.2
click at [433, 129] on div "290" at bounding box center [451, 131] width 75 height 29
click at [434, 129] on div "290" at bounding box center [451, 131] width 75 height 29
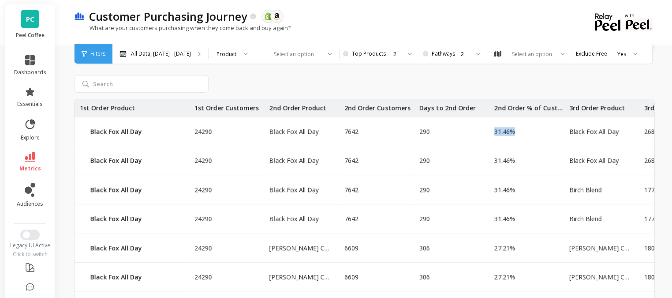
drag, startPoint x: 494, startPoint y: 129, endPoint x: 518, endPoint y: 131, distance: 24.3
click at [518, 131] on div "31.46%" at bounding box center [526, 131] width 75 height 29
click at [522, 131] on div "31.46%" at bounding box center [526, 131] width 75 height 29
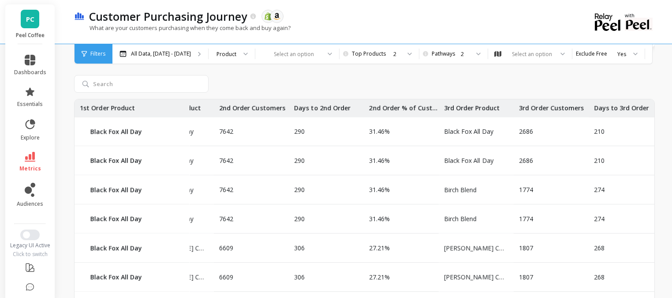
drag, startPoint x: 550, startPoint y: 132, endPoint x: 580, endPoint y: 134, distance: 29.6
drag, startPoint x: 441, startPoint y: 131, endPoint x: 477, endPoint y: 131, distance: 36.2
click at [477, 131] on p "Black Fox All Day" at bounding box center [469, 131] width 66 height 9
click at [478, 131] on p "Black Fox All Day" at bounding box center [469, 131] width 66 height 9
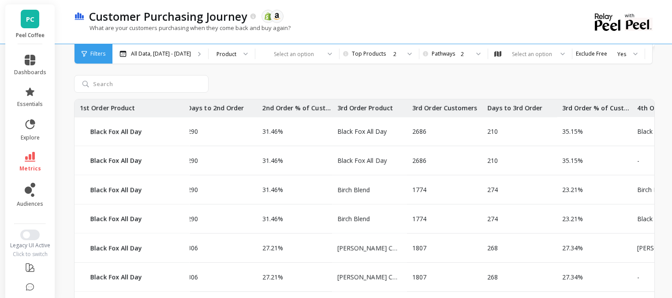
drag, startPoint x: 510, startPoint y: 132, endPoint x: 547, endPoint y: 132, distance: 37.5
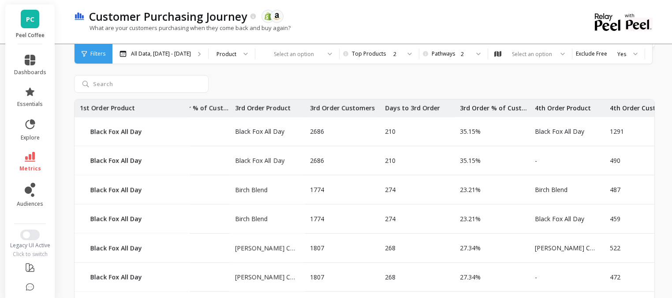
drag, startPoint x: 535, startPoint y: 132, endPoint x: 583, endPoint y: 134, distance: 47.7
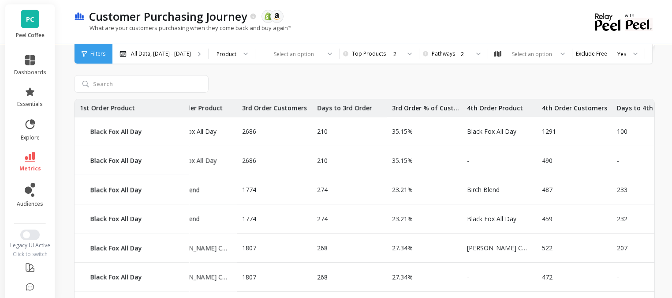
scroll to position [0, 414]
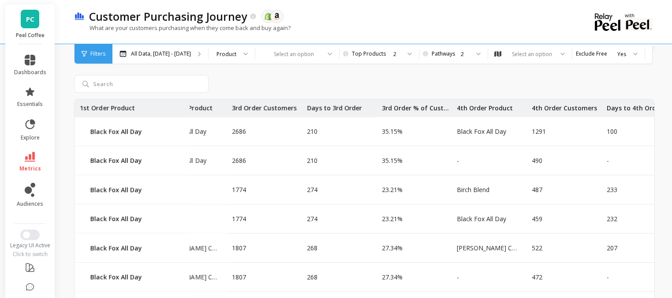
drag, startPoint x: 523, startPoint y: 125, endPoint x: 542, endPoint y: 125, distance: 18.5
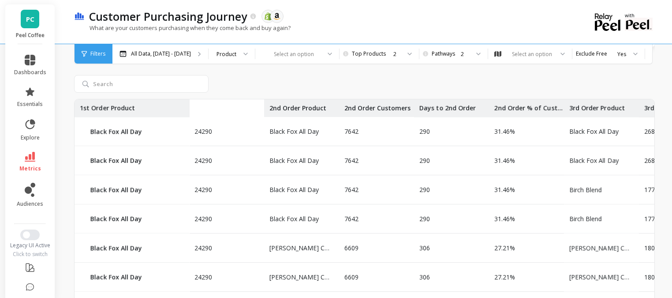
drag, startPoint x: 431, startPoint y: 143, endPoint x: 217, endPoint y: 150, distance: 214.5
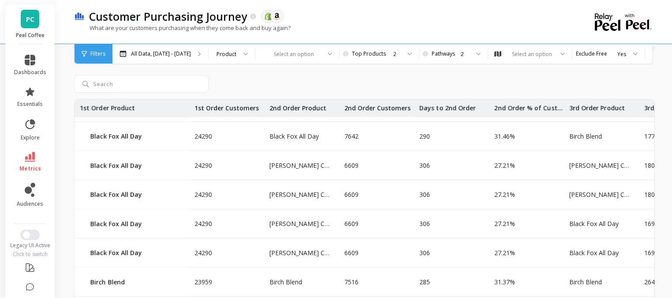
scroll to position [106, 0]
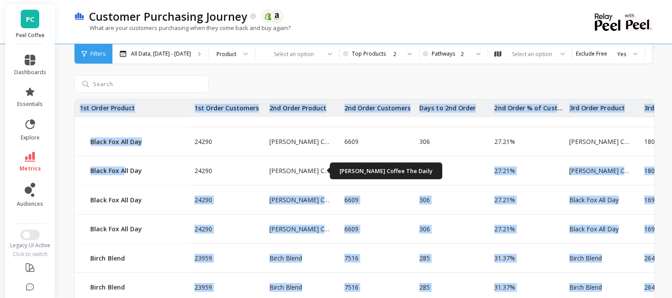
drag, startPoint x: 123, startPoint y: 167, endPoint x: 329, endPoint y: 173, distance: 206.1
click at [329, 173] on div "24290 Black Fox All Day 7642 290 31.46% Black Fox All Day 2686 210 24290 Black …" at bounding box center [619, 230] width 1089 height 474
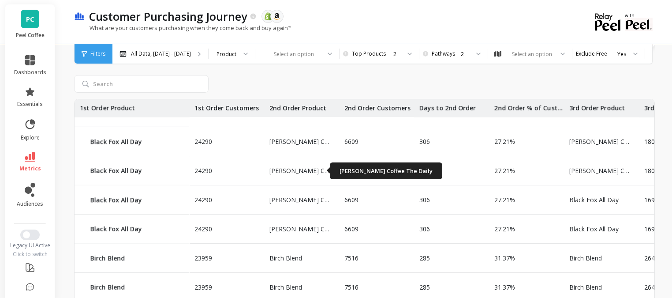
click at [282, 172] on p "[PERSON_NAME] Coffee The Daily" at bounding box center [297, 170] width 66 height 9
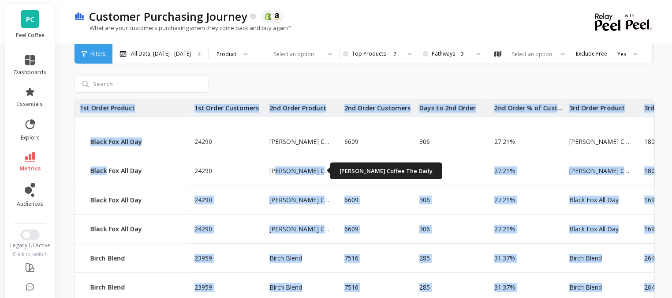
drag, startPoint x: 107, startPoint y: 169, endPoint x: 276, endPoint y: 166, distance: 169.0
click at [276, 166] on div "24290 Black Fox All Day 7642 290 31.46% Black Fox All Day 2686 210 24290 Black …" at bounding box center [619, 230] width 1089 height 474
click at [276, 166] on p "[PERSON_NAME] Coffee The Daily" at bounding box center [297, 170] width 66 height 9
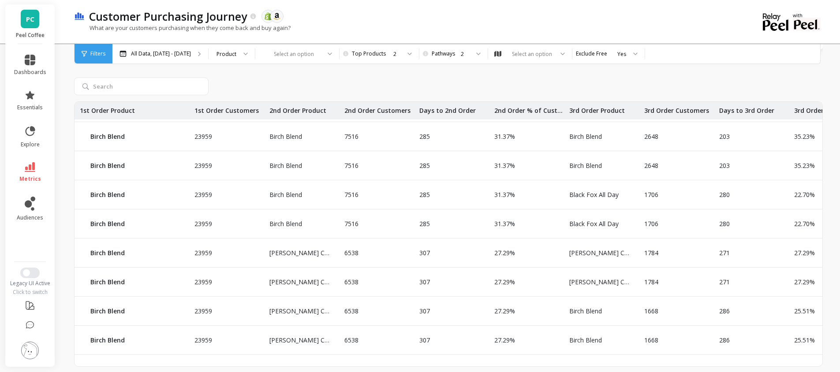
scroll to position [397, 0]
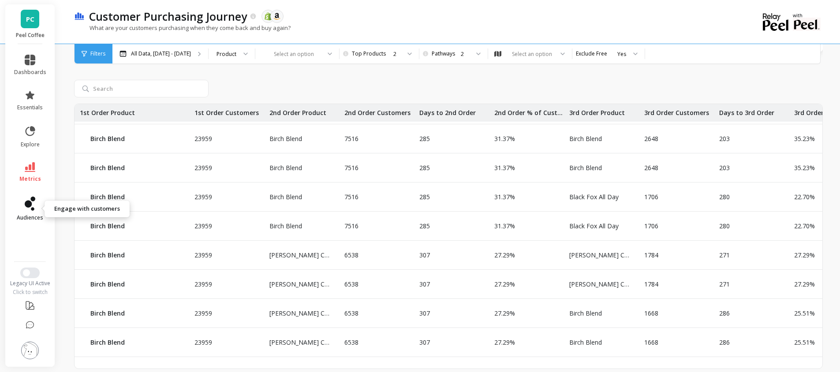
click at [32, 204] on icon at bounding box center [28, 204] width 7 height 7
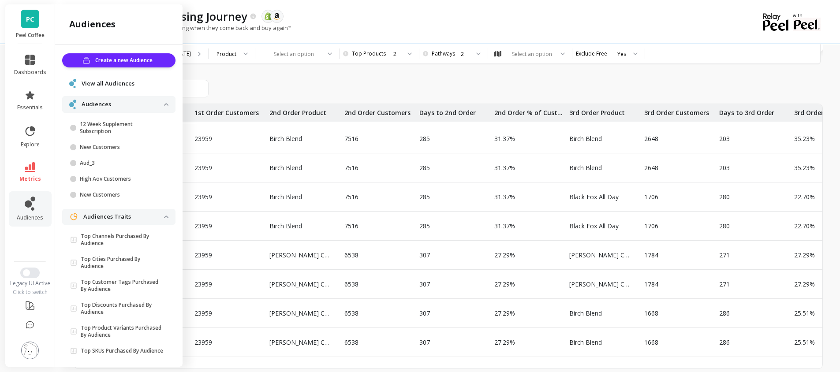
click at [123, 81] on span "View all Audiences" at bounding box center [108, 83] width 53 height 9
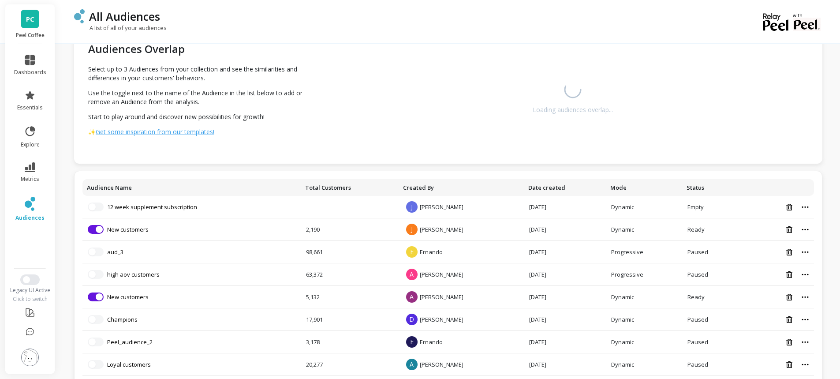
scroll to position [44, 0]
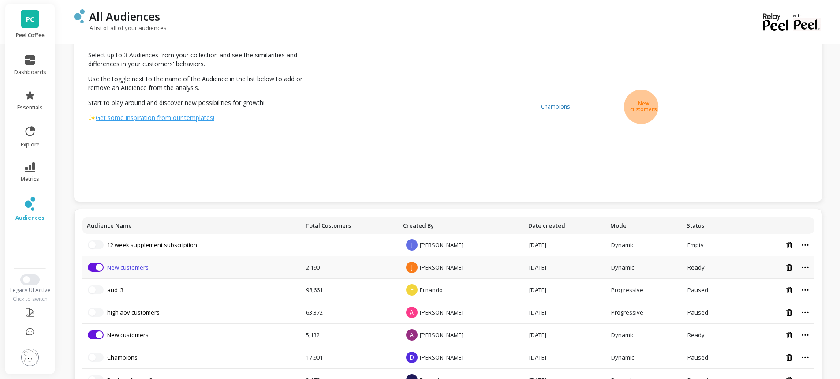
click at [145, 267] on link "New customers" at bounding box center [127, 267] width 41 height 8
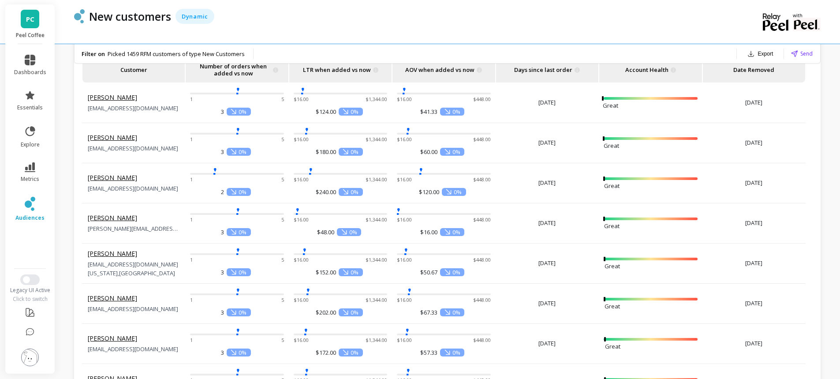
scroll to position [970, 0]
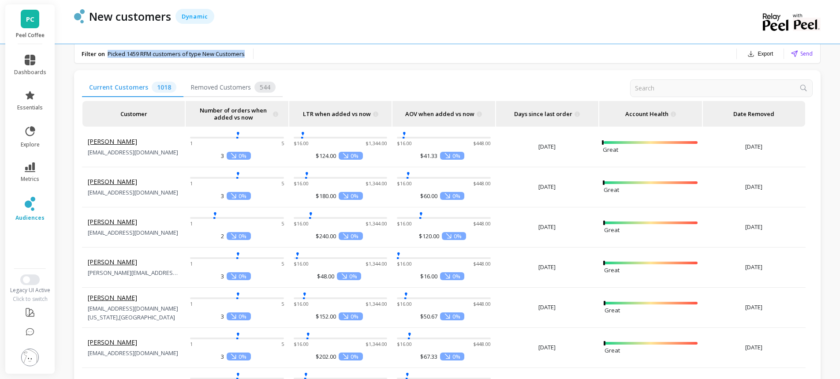
drag, startPoint x: 105, startPoint y: 54, endPoint x: 246, endPoint y: 54, distance: 140.3
click at [246, 54] on div "Filter on Picked 1459 RFM customers of type New Customers" at bounding box center [164, 54] width 165 height 8
click at [247, 53] on p "Picked 1459 RFM customers of type New Customers" at bounding box center [177, 54] width 139 height 8
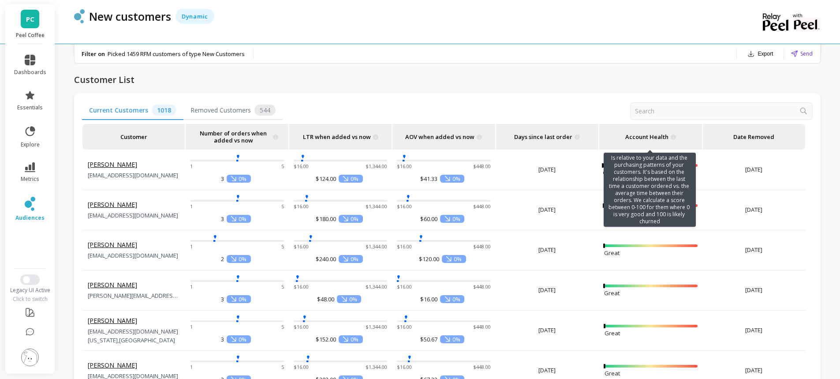
scroll to position [926, 0]
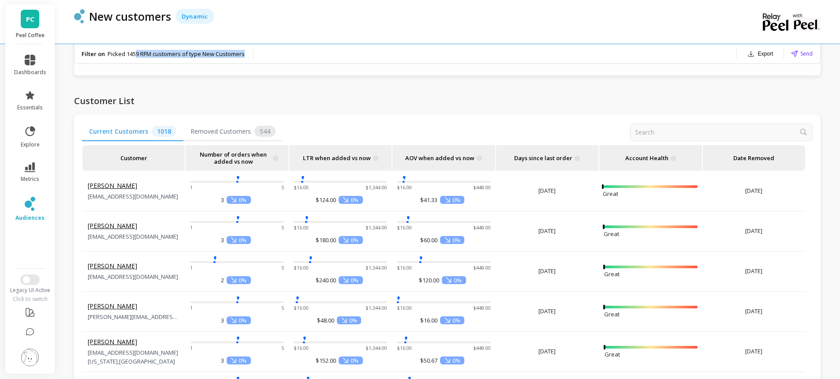
drag, startPoint x: 137, startPoint y: 54, endPoint x: 247, endPoint y: 54, distance: 110.3
click at [247, 54] on p "Picked 1459 RFM customers of type New Customers" at bounding box center [177, 54] width 139 height 8
click at [261, 52] on div "Filter on Picked 1459 RFM customers of type New Customers Export Send" at bounding box center [448, 53] width 746 height 19
drag, startPoint x: 124, startPoint y: 55, endPoint x: 221, endPoint y: 52, distance: 97.1
click at [221, 52] on span "Picked 1459 RFM customers of type New Customers" at bounding box center [176, 54] width 137 height 8
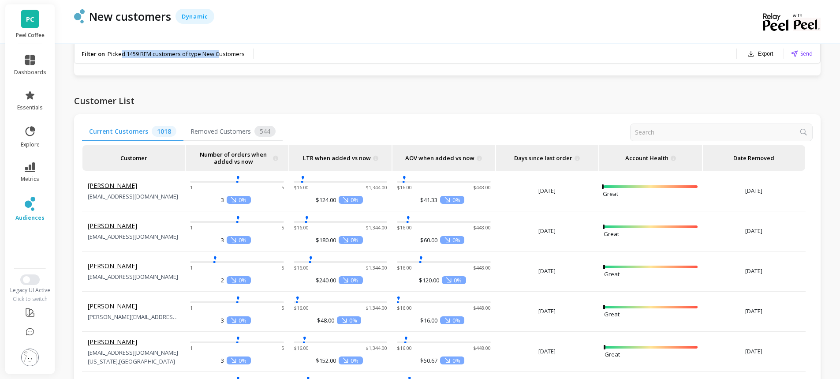
click at [221, 52] on span "Picked 1459 RFM customers of type New Customers" at bounding box center [176, 54] width 137 height 8
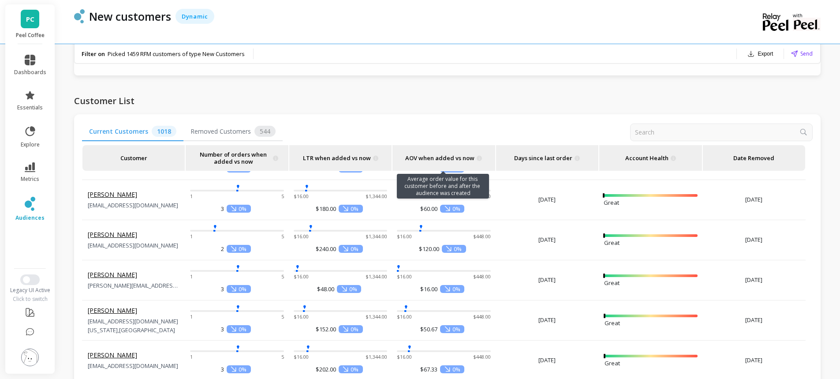
scroll to position [44, 0]
